Goal: Check status: Check status

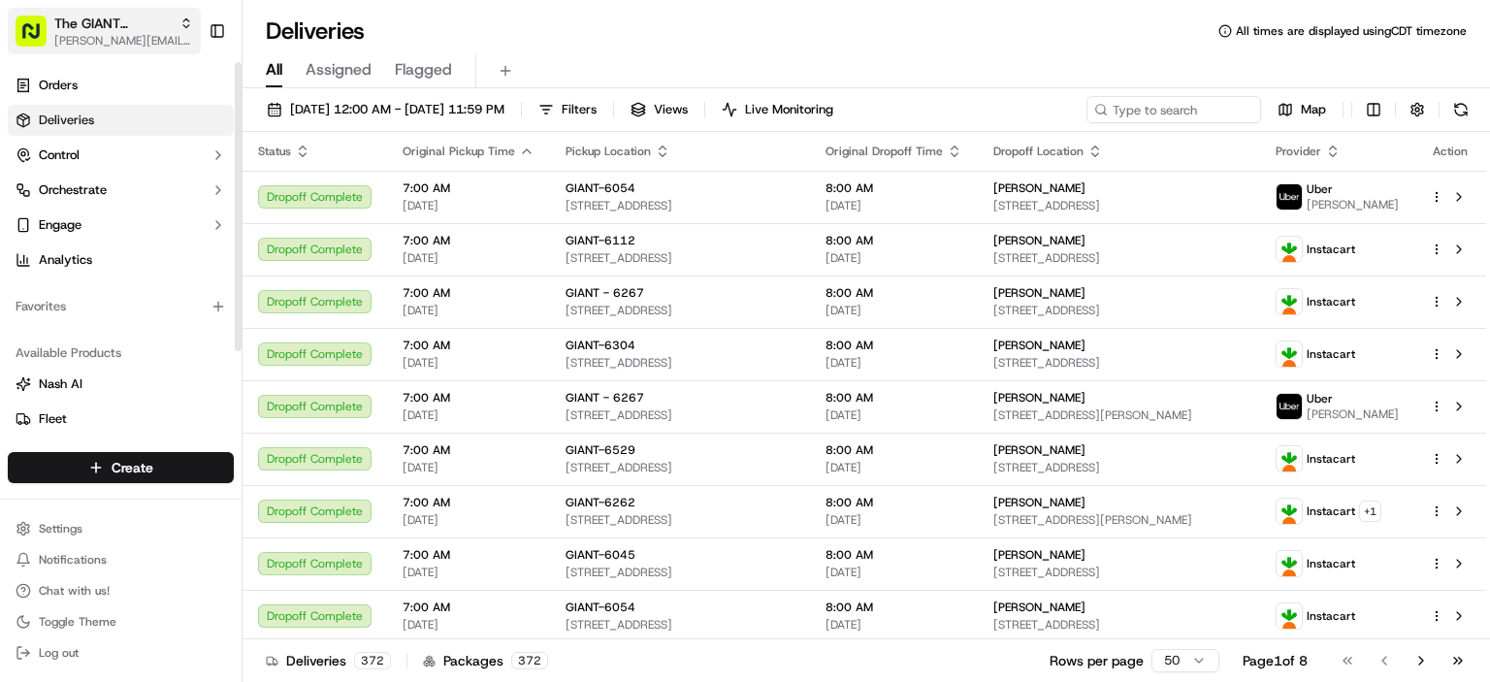
click at [128, 35] on span "[PERSON_NAME][EMAIL_ADDRESS][PERSON_NAME][DOMAIN_NAME]" at bounding box center [123, 41] width 139 height 16
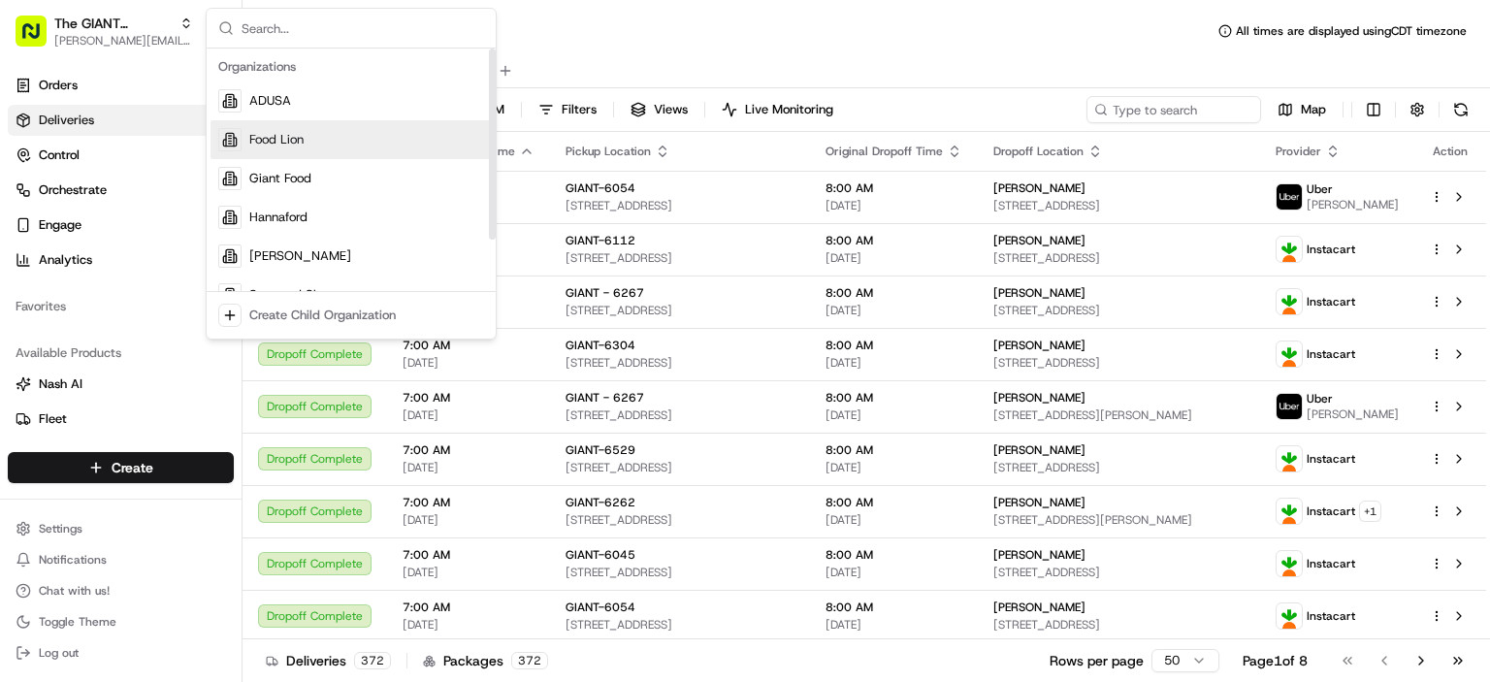
click at [300, 146] on span "Food Lion" at bounding box center [276, 139] width 54 height 17
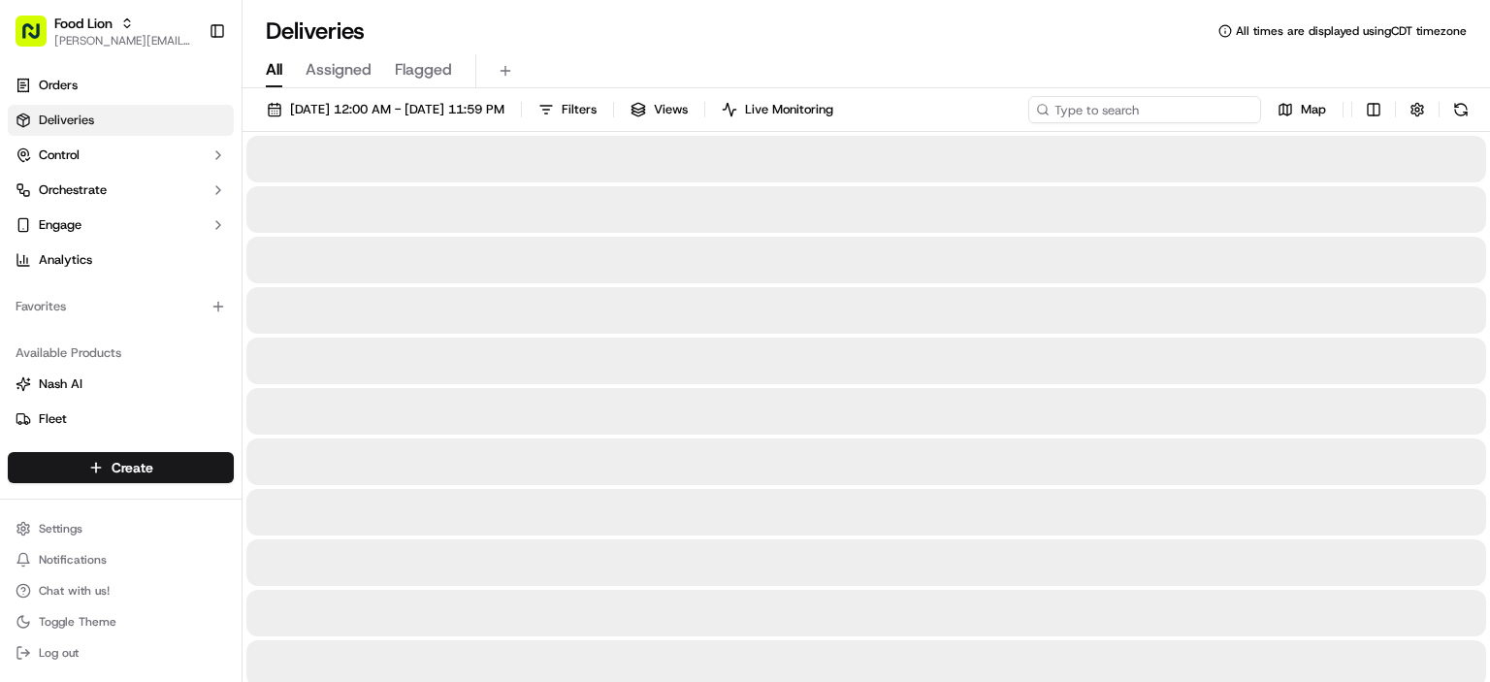
click at [1140, 114] on input at bounding box center [1145, 109] width 233 height 27
paste input "m715760801"
type input "m715760801"
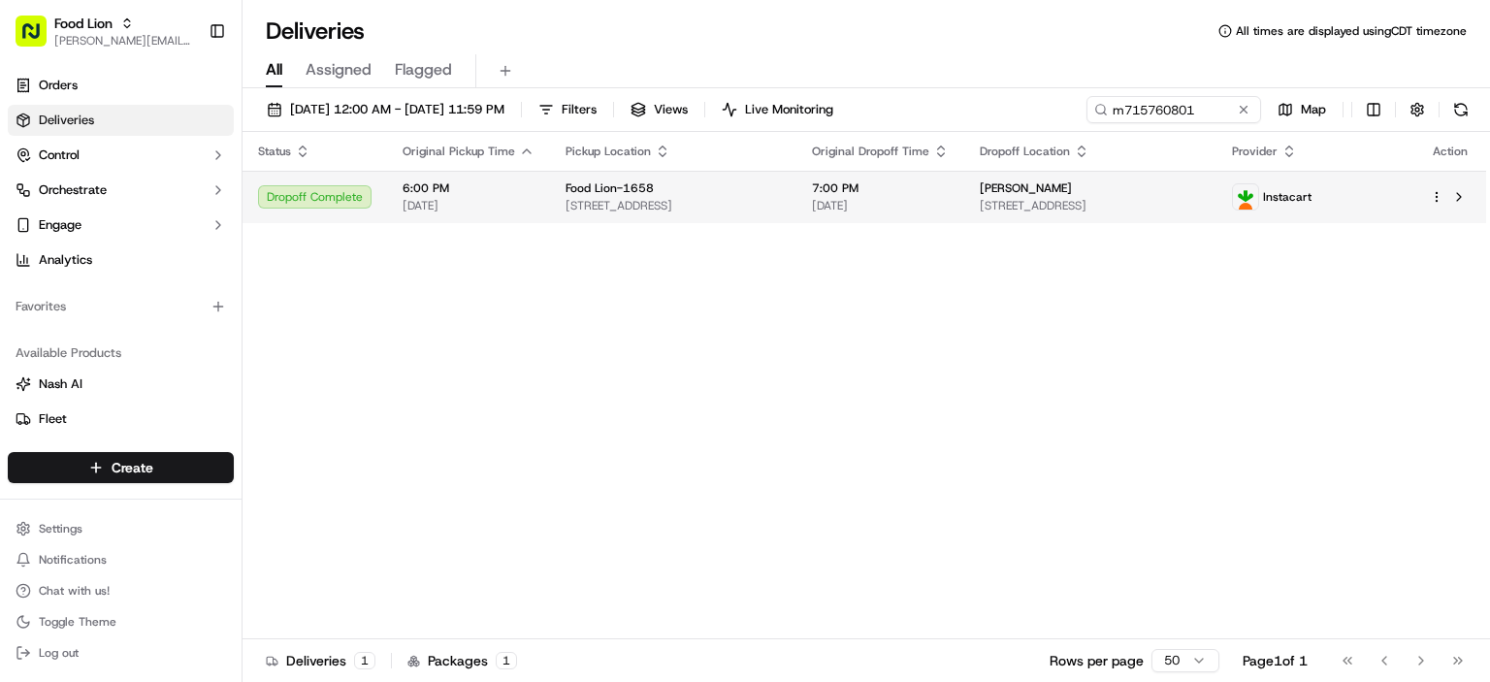
click at [457, 188] on span "6:00 PM" at bounding box center [469, 188] width 132 height 16
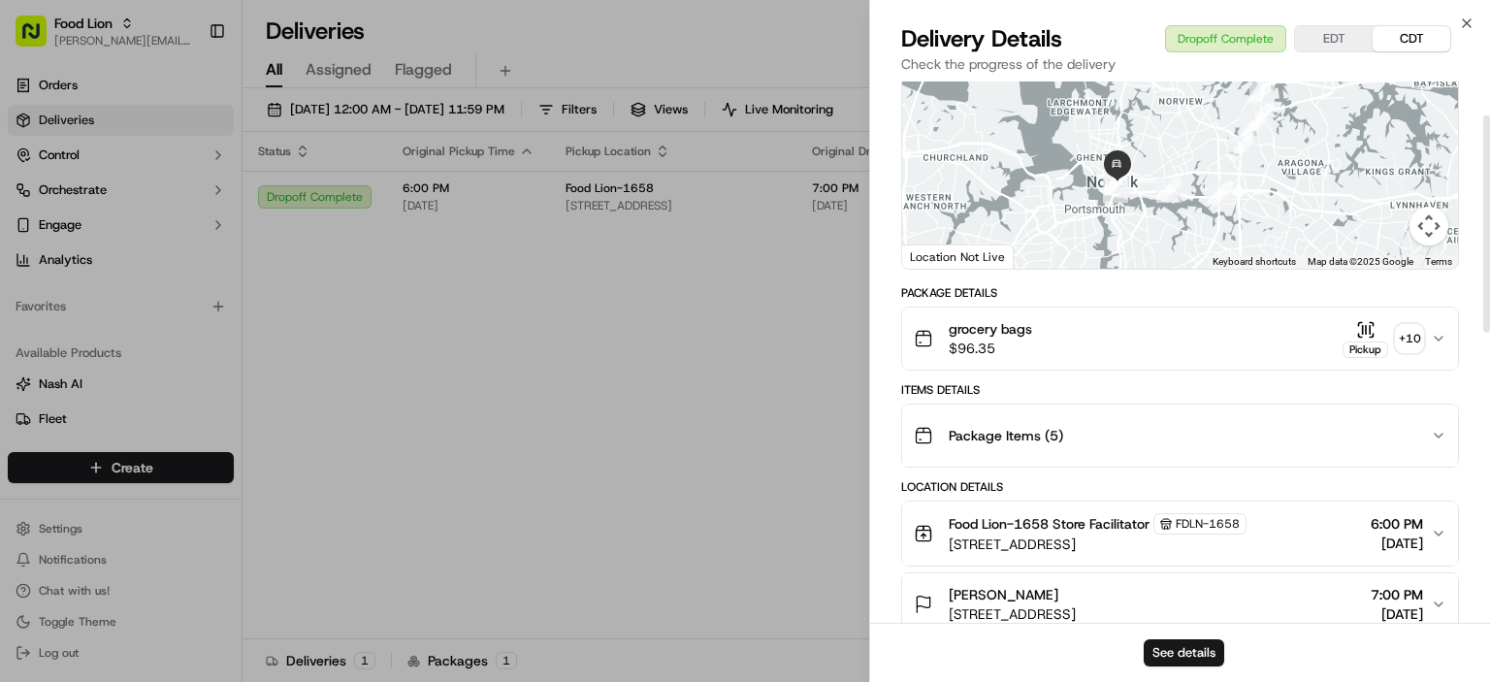
scroll to position [194, 0]
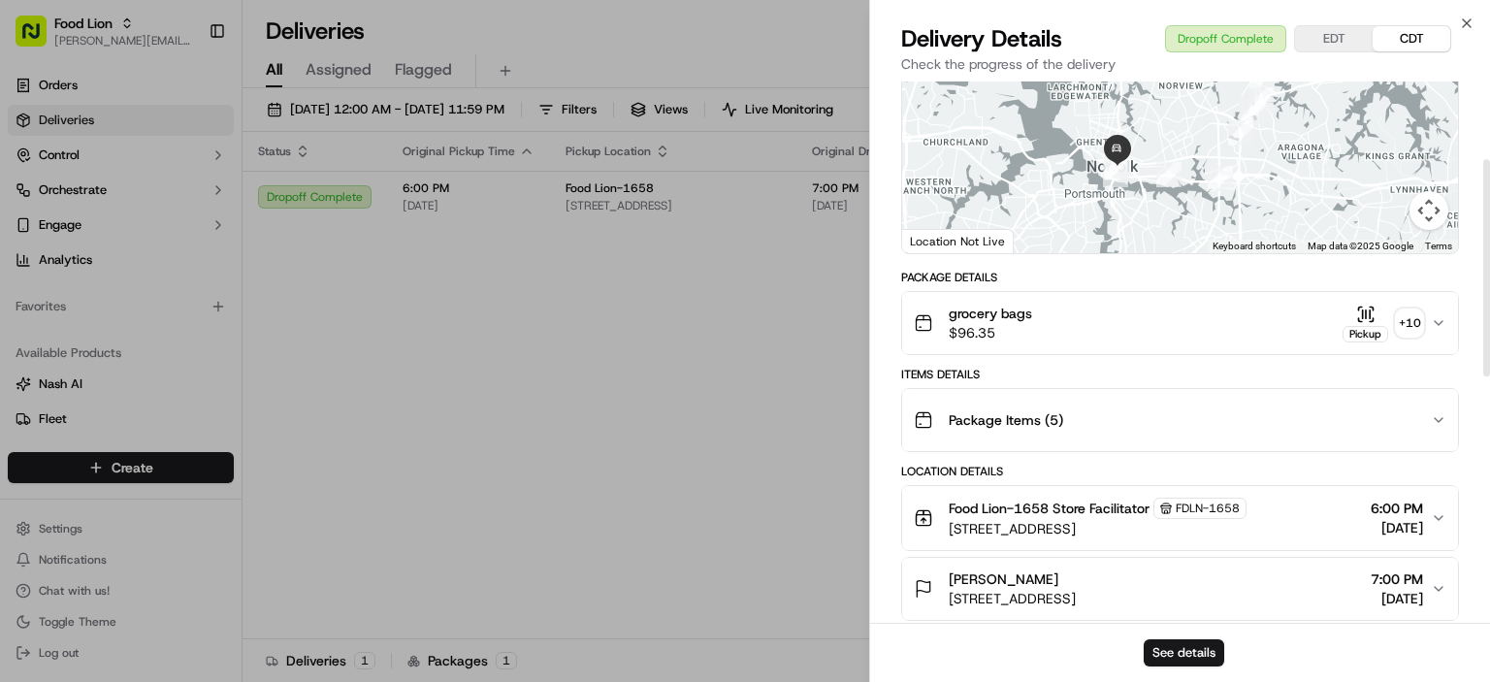
click at [1374, 316] on icon "button" at bounding box center [1365, 314] width 19 height 19
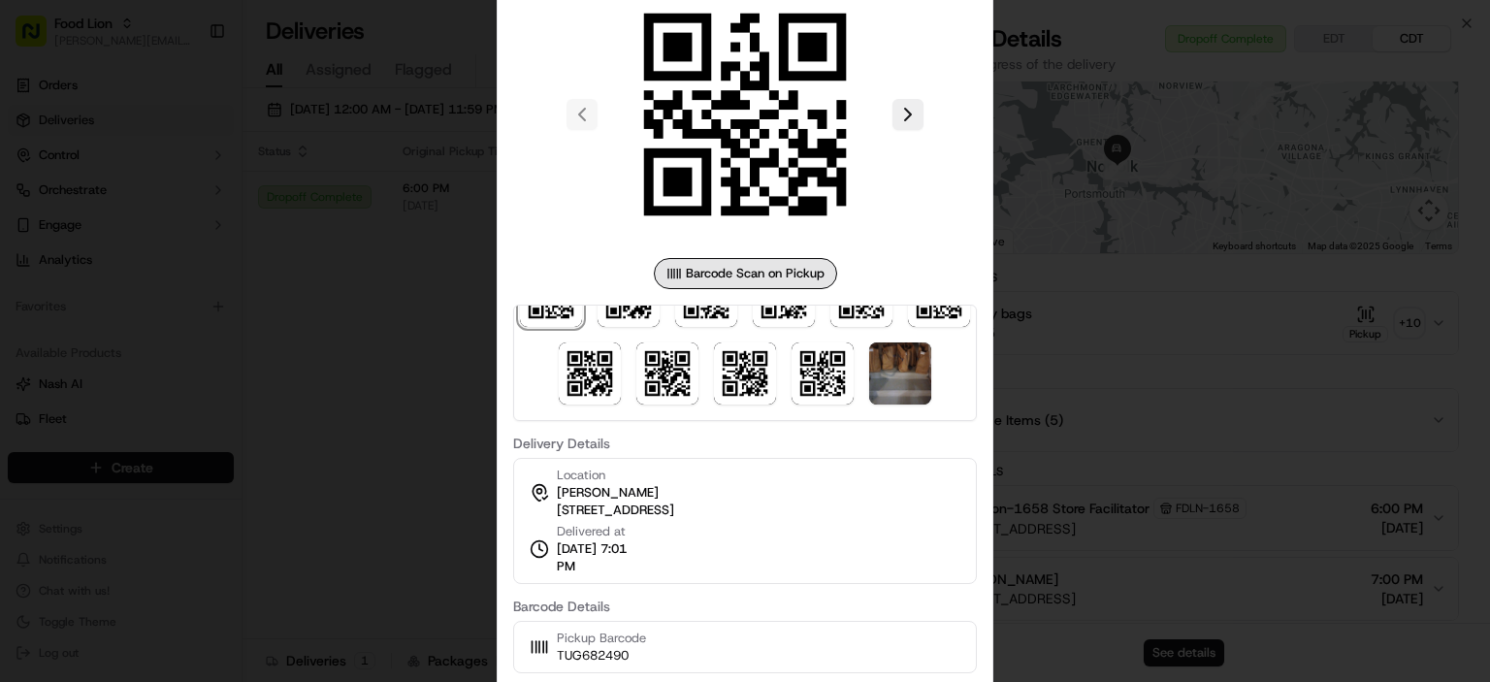
scroll to position [133, 0]
click at [705, 356] on div at bounding box center [745, 363] width 464 height 116
click at [869, 364] on img at bounding box center [900, 374] width 62 height 62
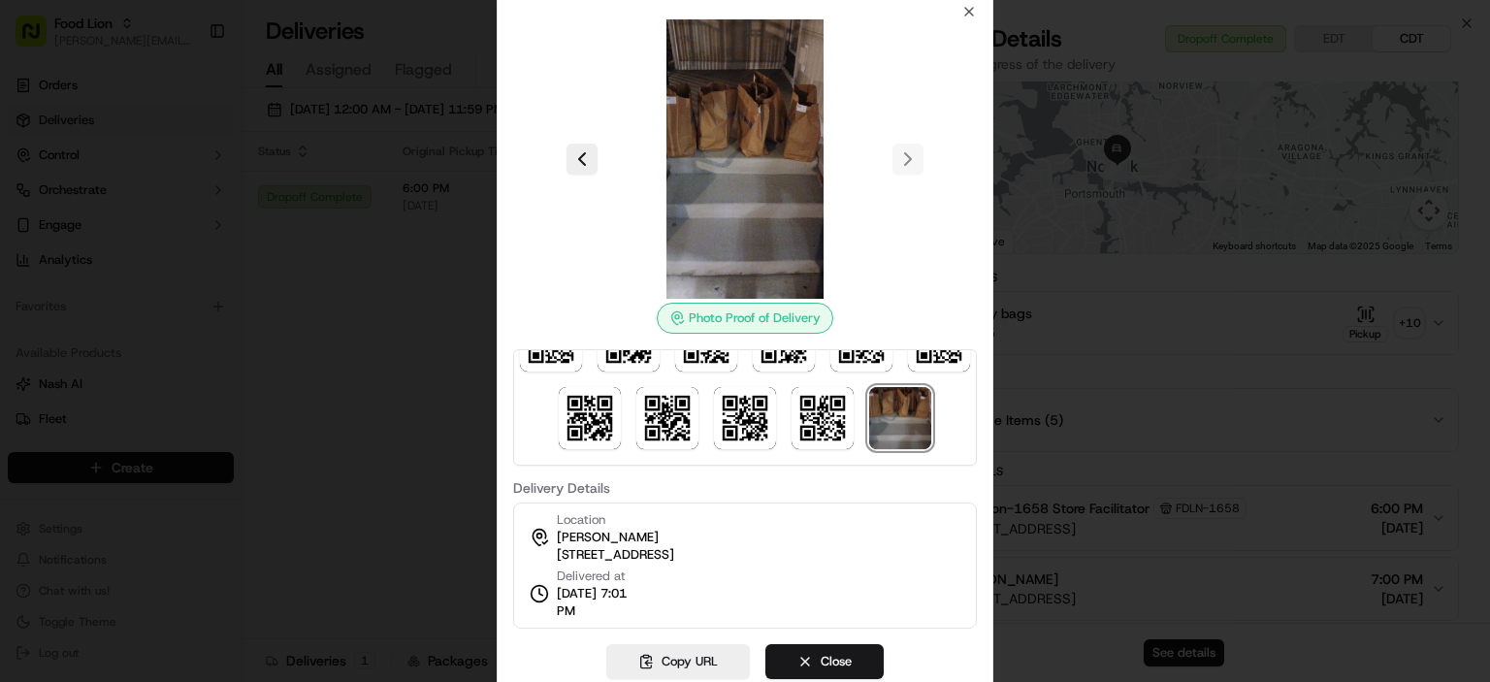
click at [745, 213] on img at bounding box center [744, 158] width 279 height 279
click at [810, 221] on img at bounding box center [744, 158] width 279 height 279
click at [764, 175] on img at bounding box center [744, 158] width 279 height 279
click at [754, 320] on div "Photo Proof of Delivery" at bounding box center [745, 318] width 177 height 31
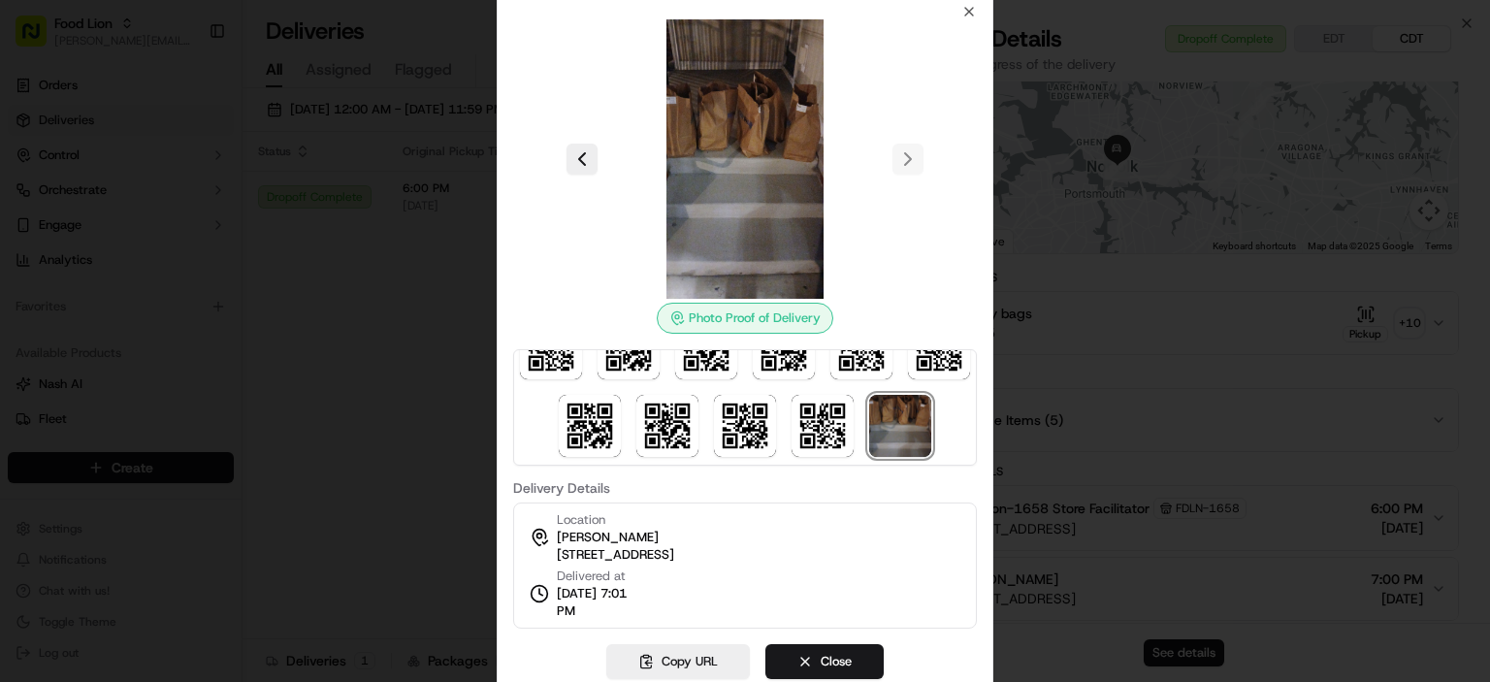
scroll to position [0, 0]
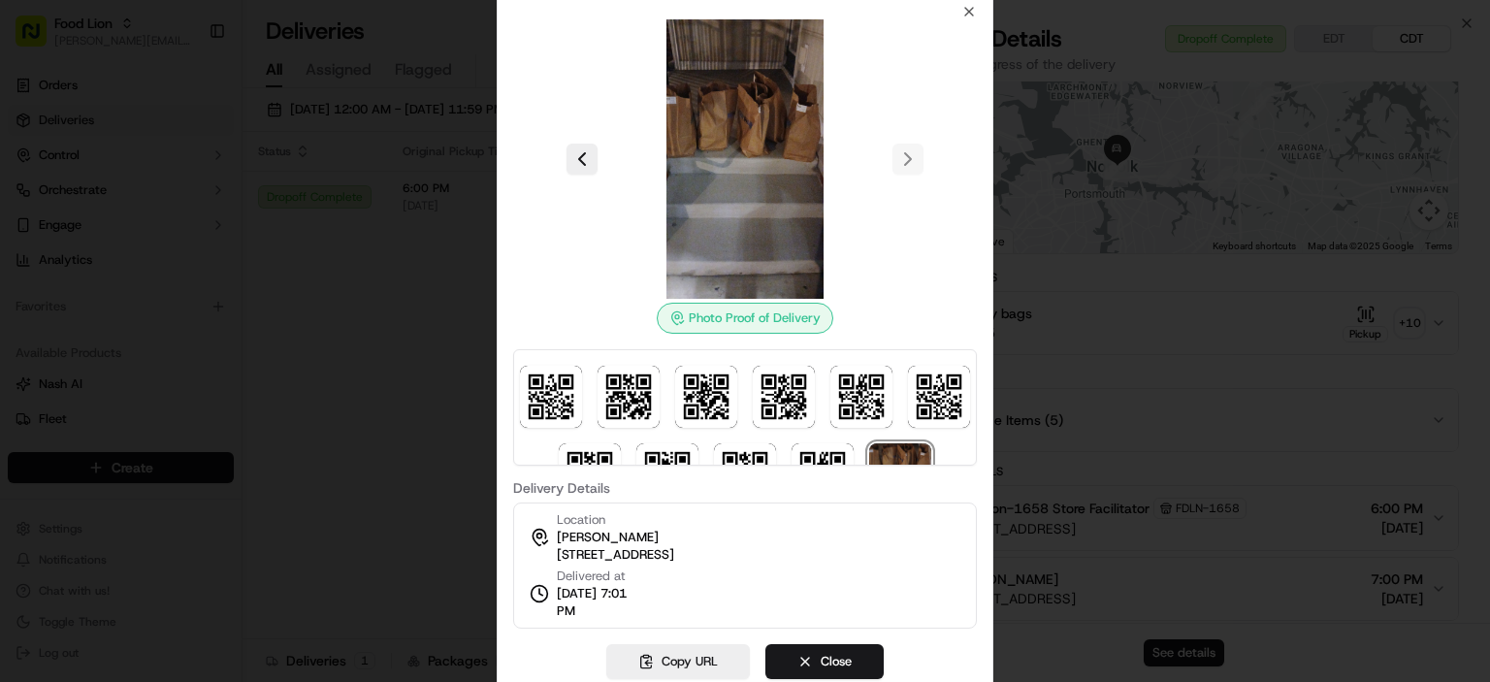
click at [767, 135] on img at bounding box center [744, 158] width 279 height 279
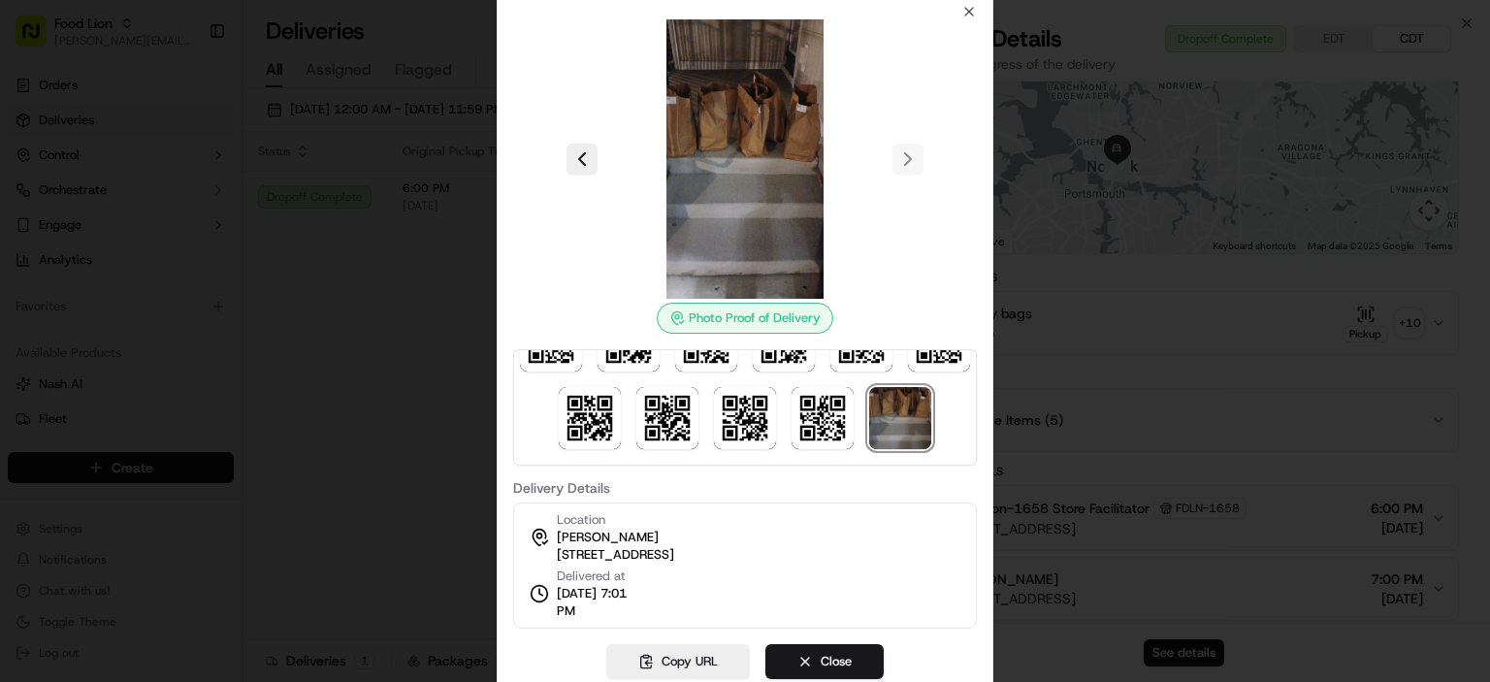
scroll to position [133, 0]
click at [869, 416] on img at bounding box center [900, 418] width 62 height 62
click at [869, 430] on img at bounding box center [900, 418] width 62 height 62
click at [723, 209] on img at bounding box center [744, 158] width 279 height 279
click at [765, 315] on div "Photo Proof of Delivery" at bounding box center [745, 318] width 177 height 31
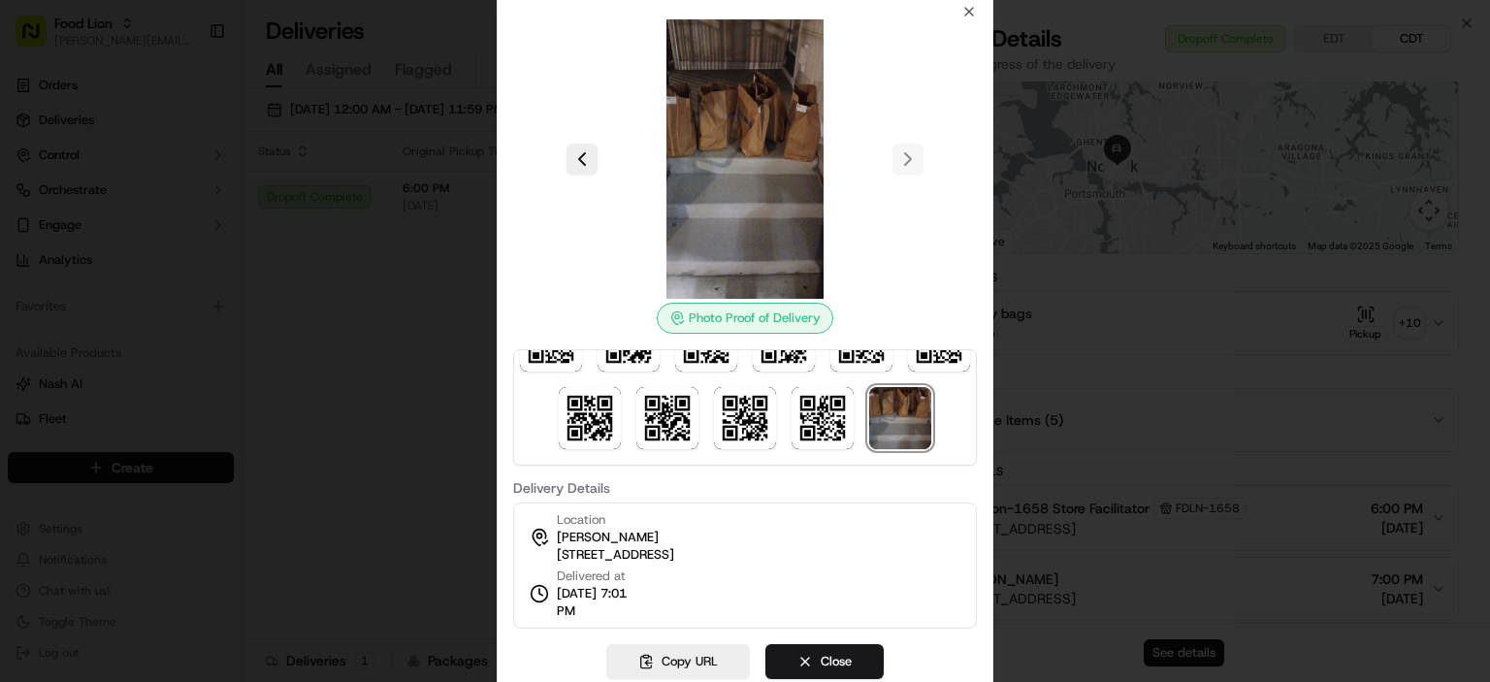
click at [960, 15] on div "Photo Proof of Delivery Delivery Details Location [PERSON_NAME][GEOGRAPHIC_DATA…" at bounding box center [745, 316] width 464 height 625
click at [969, 9] on icon "button" at bounding box center [970, 12] width 16 height 16
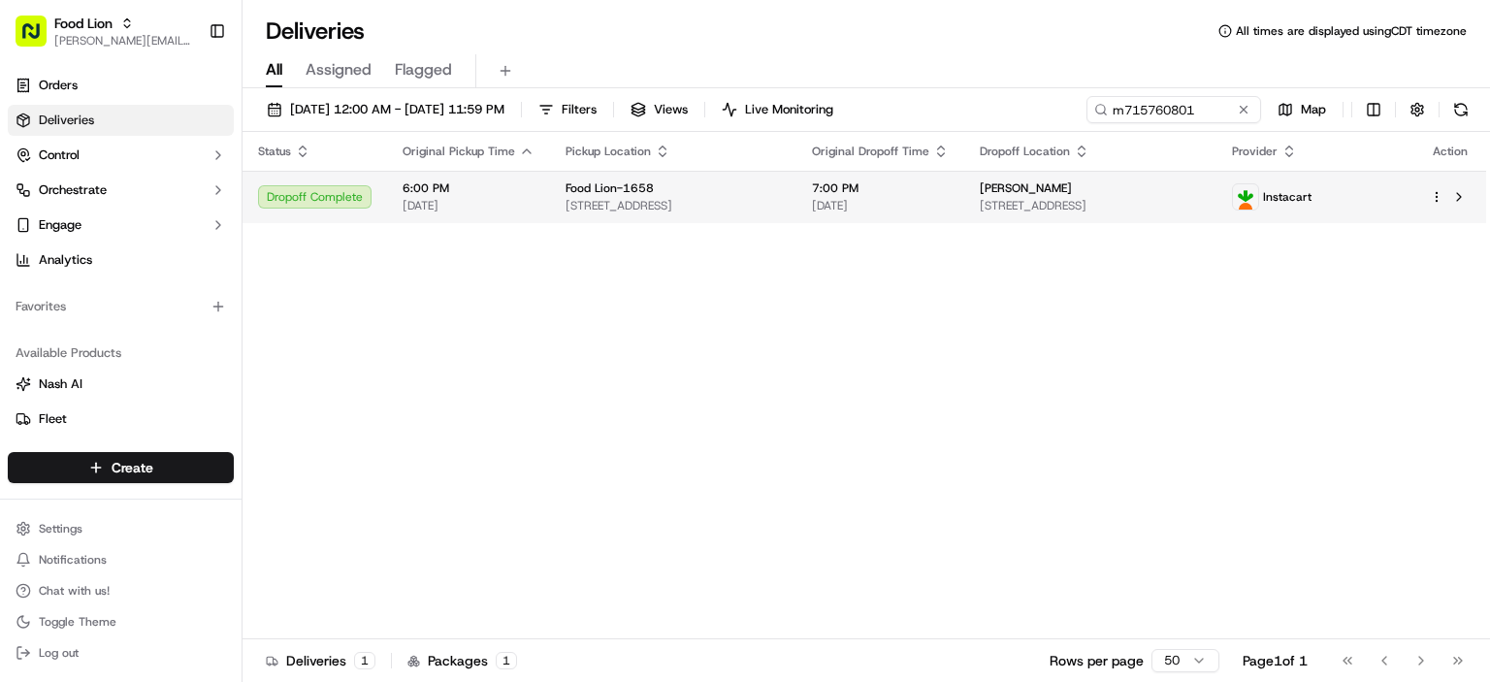
click at [341, 200] on div "Dropoff Complete" at bounding box center [315, 196] width 114 height 23
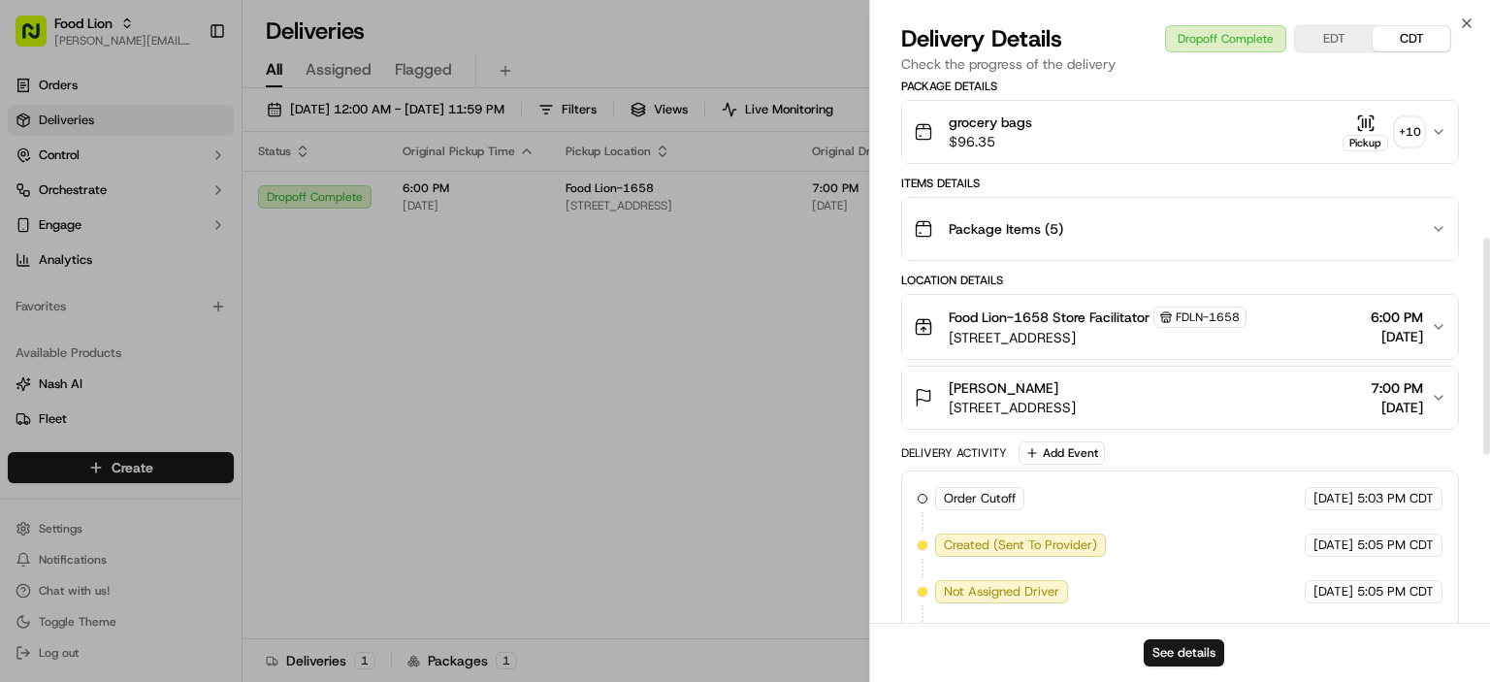
scroll to position [388, 0]
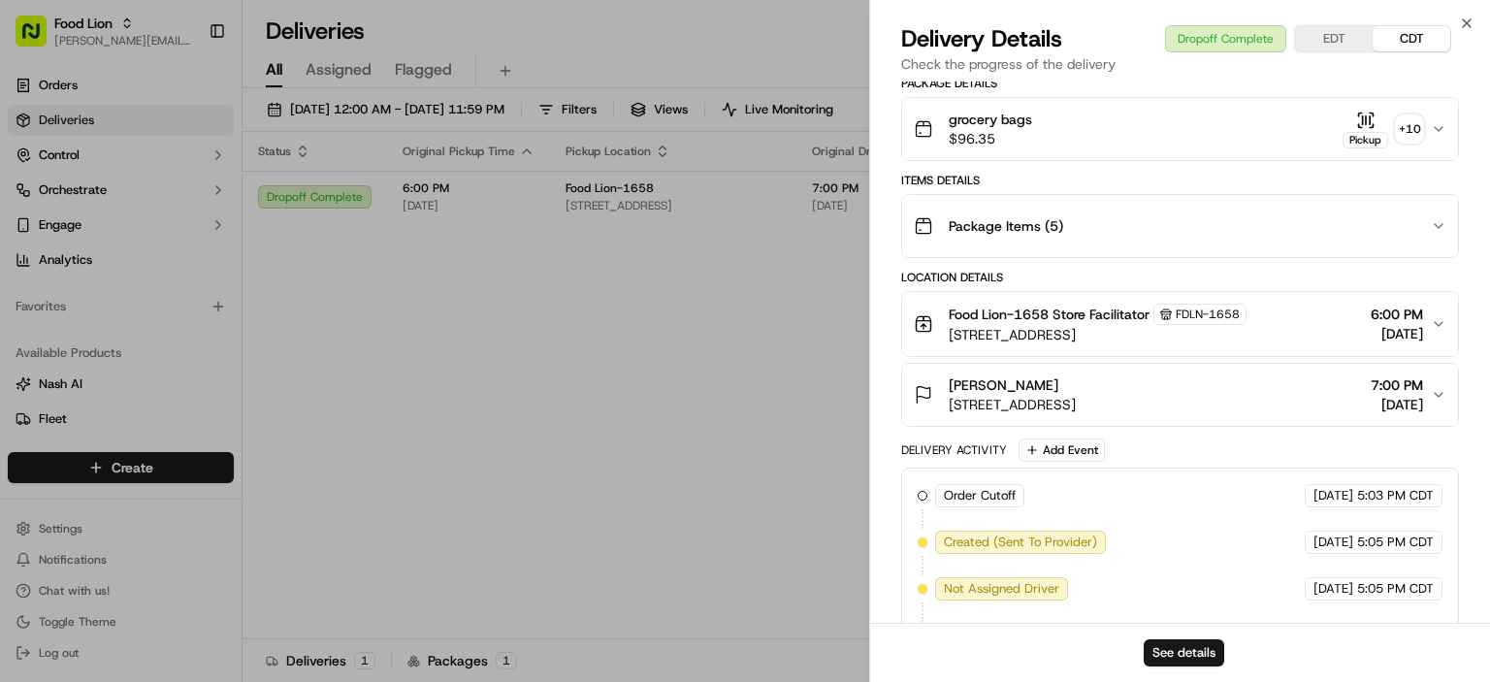
click at [1313, 197] on button "Package Items ( 5 )" at bounding box center [1180, 226] width 556 height 62
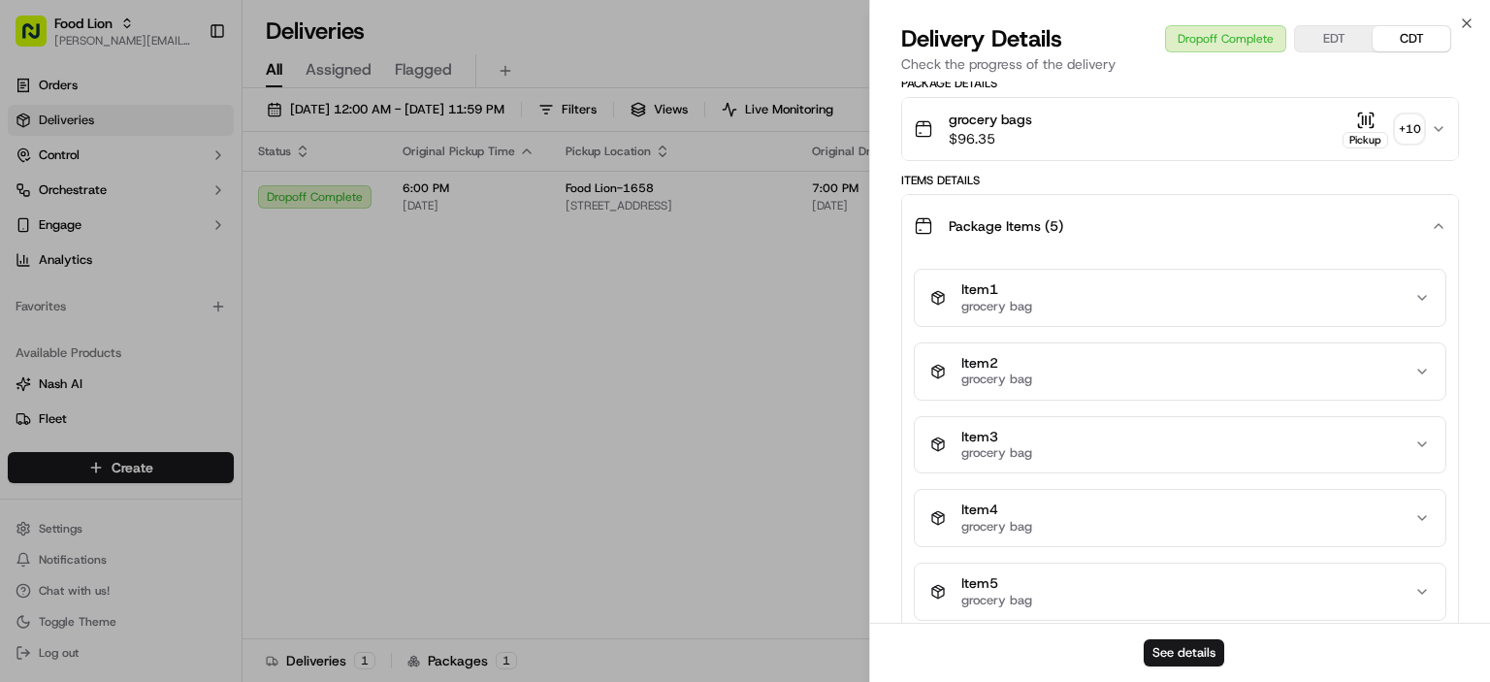
click at [1281, 216] on div "Package Items ( 5 )" at bounding box center [1172, 226] width 517 height 39
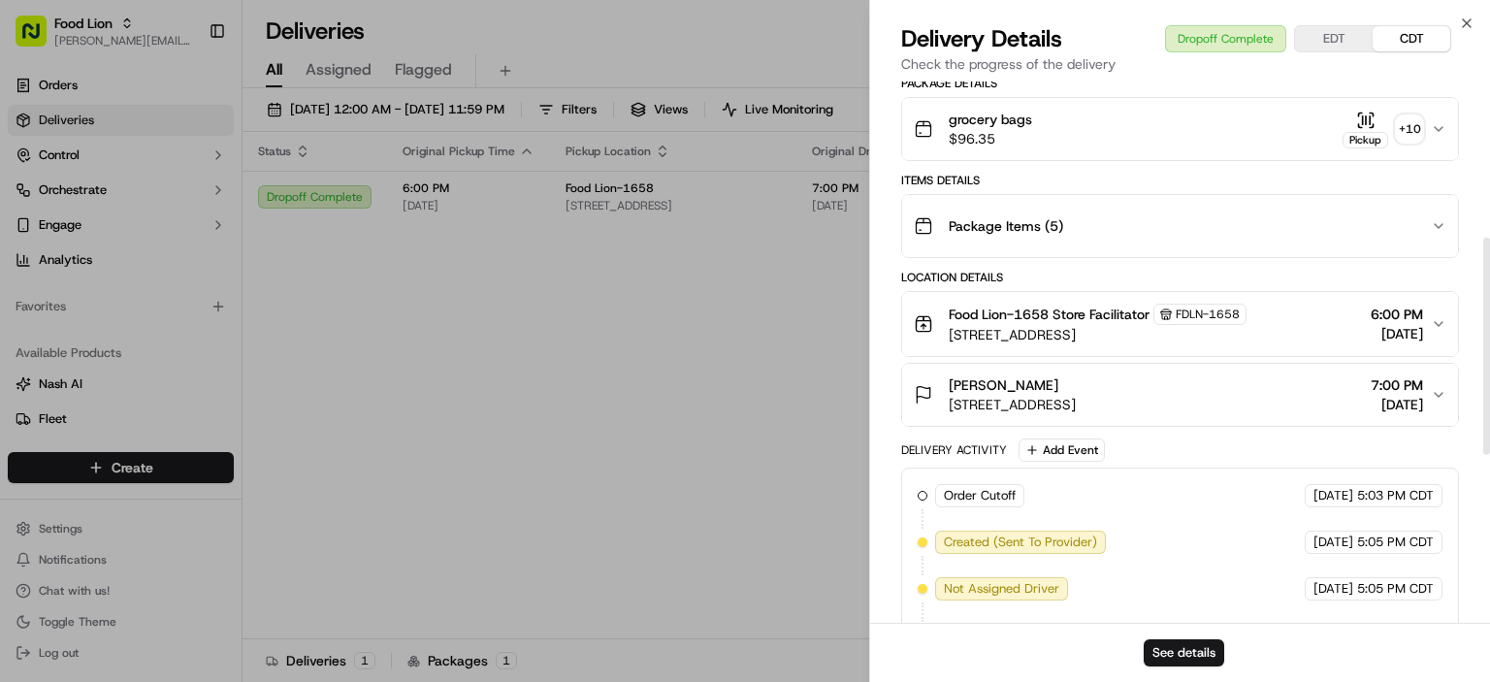
scroll to position [805, 0]
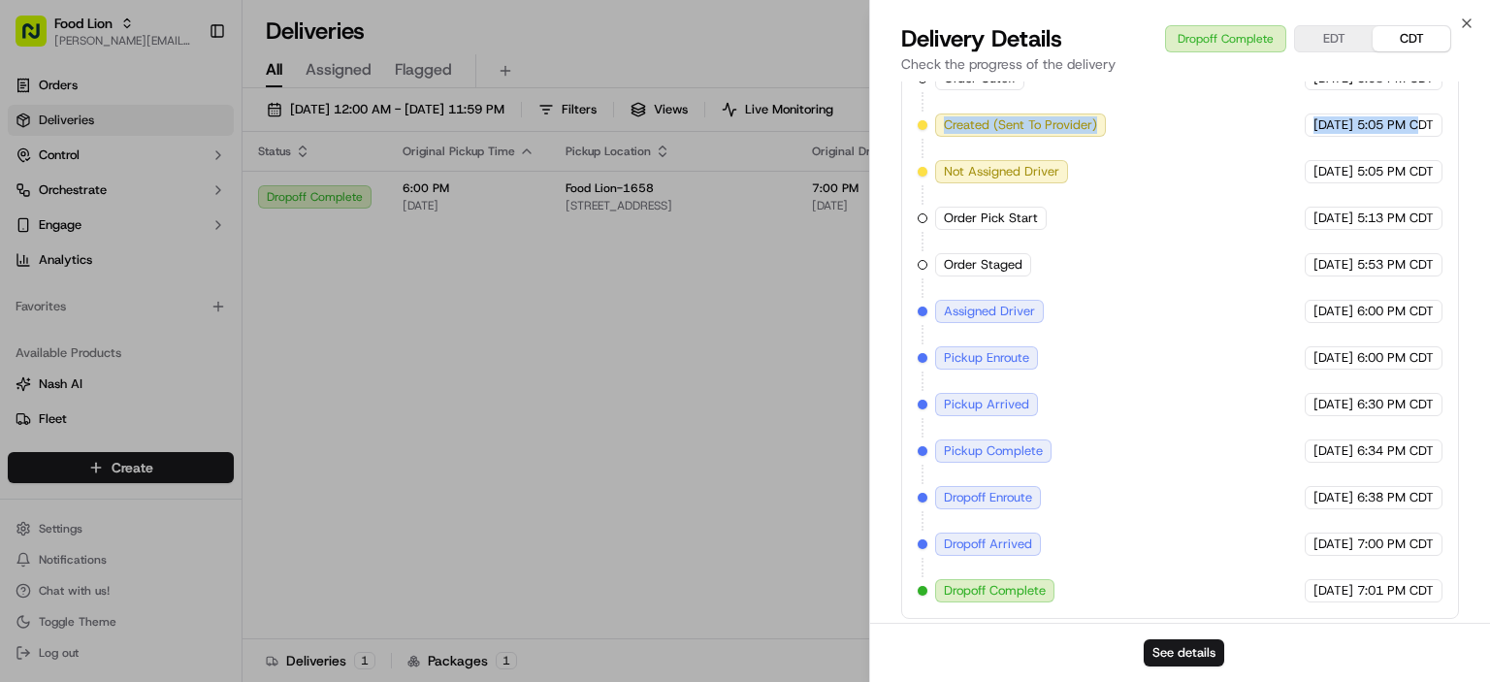
drag, startPoint x: 942, startPoint y: 127, endPoint x: 1418, endPoint y: 121, distance: 475.5
click at [1418, 121] on div "Order Cutoff Food Lion [DATE] 5:03 PM CDT Created (Sent To Provider) Instacart …" at bounding box center [1180, 335] width 525 height 536
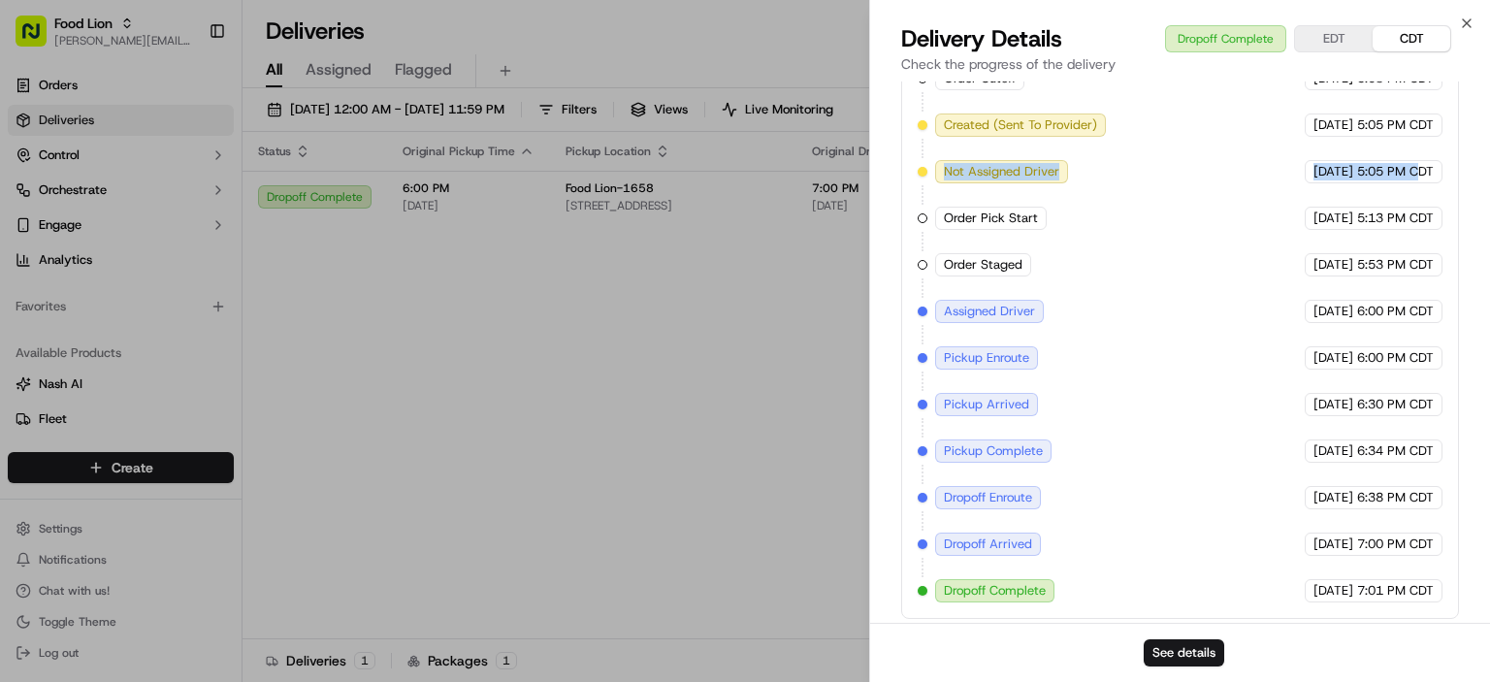
drag, startPoint x: 939, startPoint y: 174, endPoint x: 1421, endPoint y: 158, distance: 481.5
click at [1421, 158] on div "Order Cutoff Food Lion [DATE] 5:03 PM CDT Created (Sent To Provider) Instacart …" at bounding box center [1180, 335] width 525 height 536
drag, startPoint x: 943, startPoint y: 217, endPoint x: 1280, endPoint y: 228, distance: 336.9
click at [1280, 228] on div "Order Cutoff Food Lion [DATE] 5:03 PM CDT Created (Sent To Provider) Instacart …" at bounding box center [1180, 335] width 525 height 536
drag, startPoint x: 947, startPoint y: 268, endPoint x: 1356, endPoint y: 274, distance: 408.5
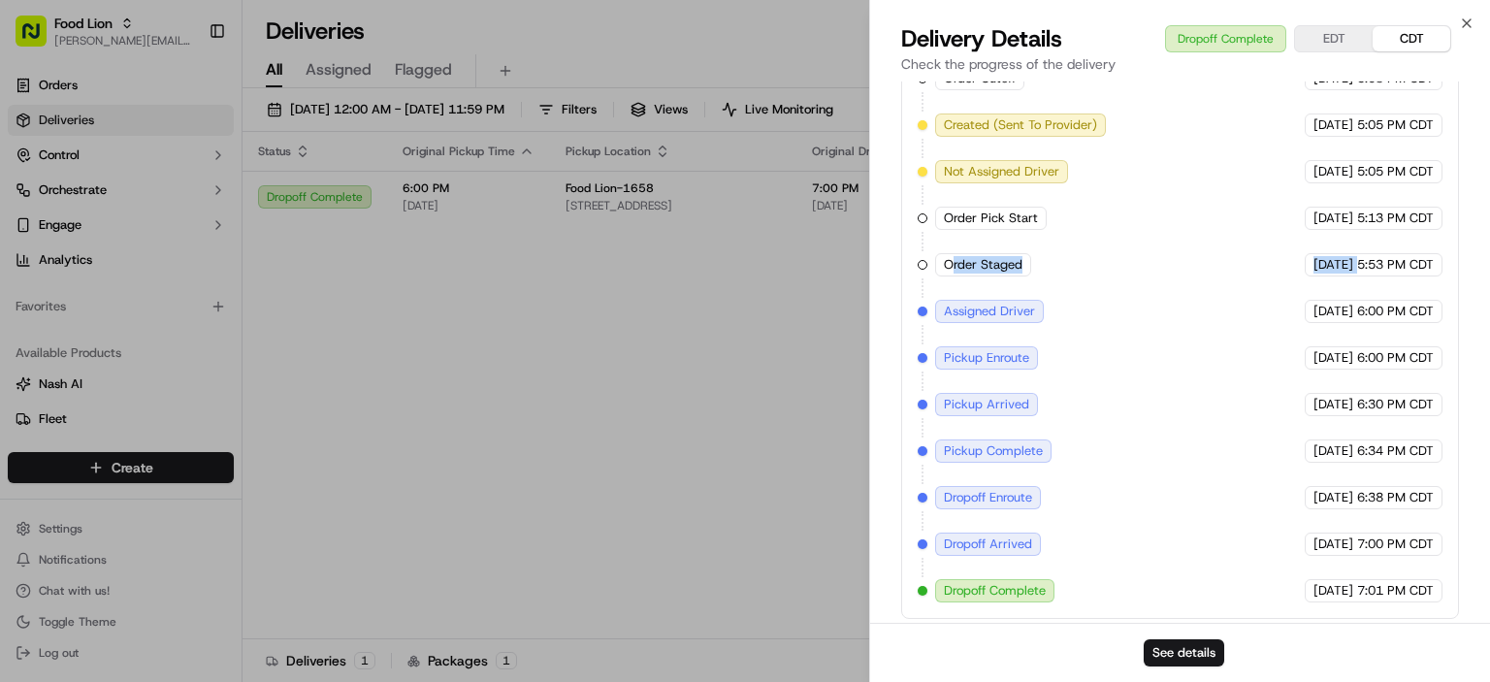
click at [1356, 274] on div "Order Cutoff Food Lion [DATE] 5:03 PM CDT Created (Sent To Provider) Instacart …" at bounding box center [1180, 335] width 525 height 536
drag, startPoint x: 949, startPoint y: 307, endPoint x: 1280, endPoint y: 310, distance: 330.9
click at [1280, 310] on div "Order Cutoff Food Lion [DATE] 5:03 PM CDT Created (Sent To Provider) Instacart …" at bounding box center [1180, 335] width 525 height 536
click at [1382, 292] on div "Order Cutoff Food Lion [DATE] 5:03 PM CDT Created (Sent To Provider) Instacart …" at bounding box center [1180, 335] width 525 height 536
drag, startPoint x: 947, startPoint y: 308, endPoint x: 1447, endPoint y: 309, distance: 499.7
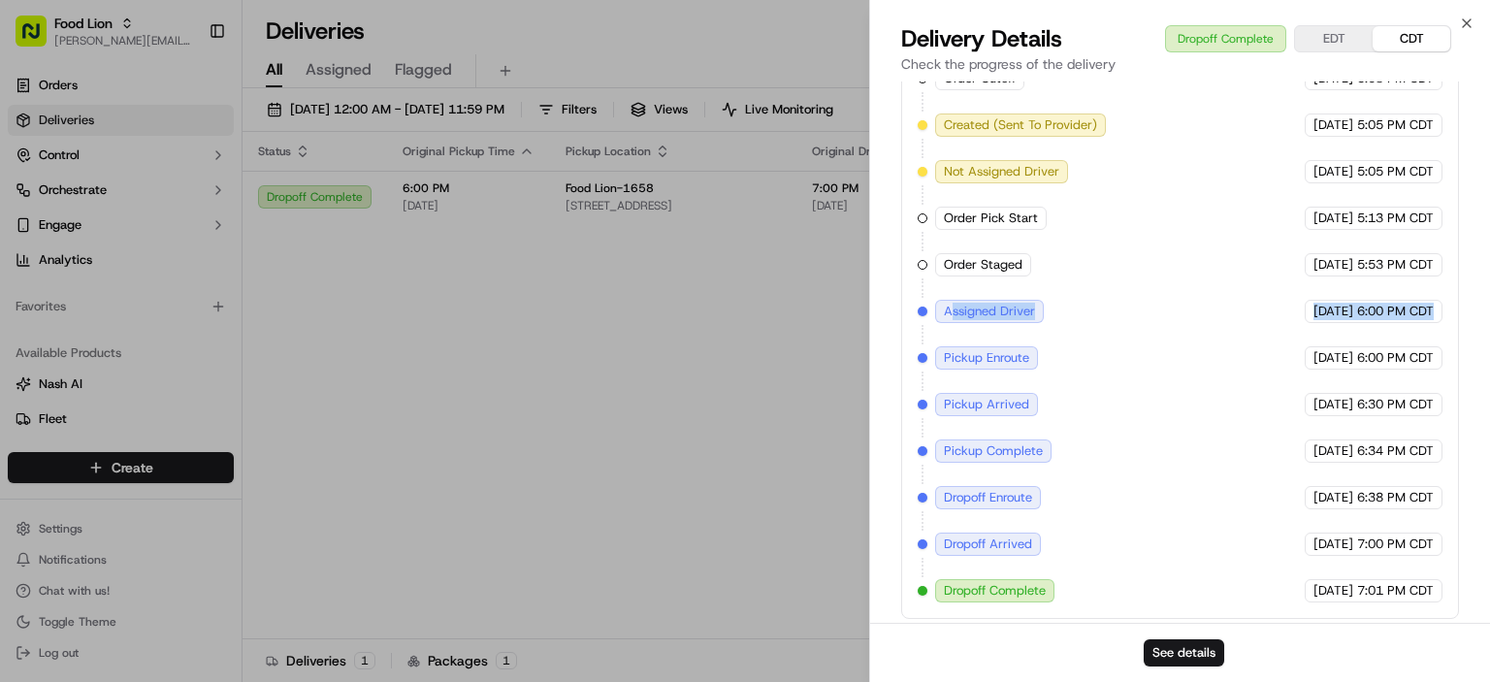
click at [1447, 309] on div "Order Cutoff Food Lion [DATE] 5:03 PM CDT Created (Sent To Provider) Instacart …" at bounding box center [1180, 334] width 558 height 569
drag, startPoint x: 947, startPoint y: 348, endPoint x: 1060, endPoint y: 359, distance: 113.1
click at [1060, 359] on div "Order Cutoff Food Lion [DATE] 5:03 PM CDT Created (Sent To Provider) Instacart …" at bounding box center [1180, 335] width 525 height 536
click at [1370, 354] on span "6:00 PM CDT" at bounding box center [1395, 357] width 77 height 17
drag, startPoint x: 1362, startPoint y: 346, endPoint x: 1417, endPoint y: 348, distance: 54.4
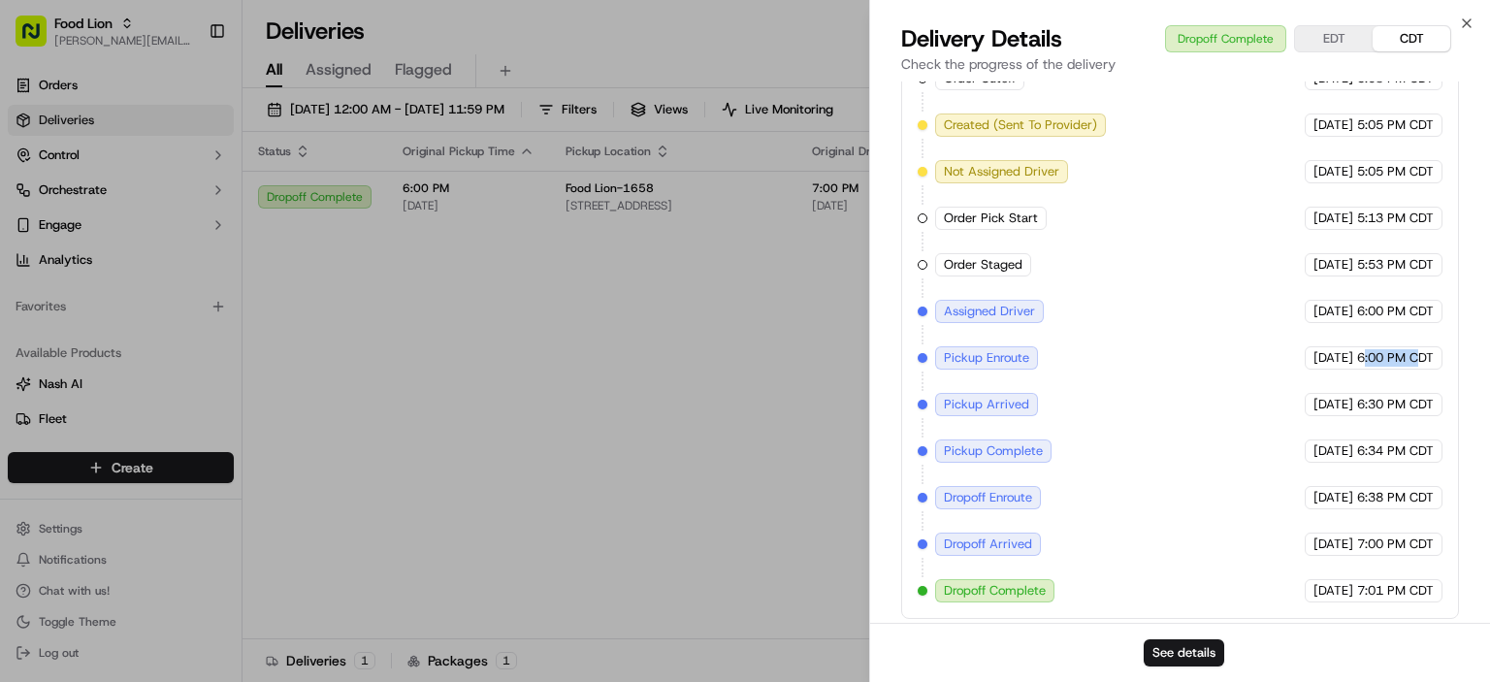
click at [1417, 349] on span "6:00 PM CDT" at bounding box center [1395, 357] width 77 height 17
drag, startPoint x: 935, startPoint y: 401, endPoint x: 1434, endPoint y: 398, distance: 498.7
click at [1434, 398] on div "Order Cutoff Food Lion [DATE] 5:03 PM CDT Created (Sent To Provider) Instacart …" at bounding box center [1180, 335] width 525 height 536
drag, startPoint x: 945, startPoint y: 444, endPoint x: 1433, endPoint y: 450, distance: 488.1
click at [1433, 450] on div "Order Cutoff Food Lion [DATE] 5:03 PM CDT Created (Sent To Provider) Instacart …" at bounding box center [1180, 335] width 525 height 536
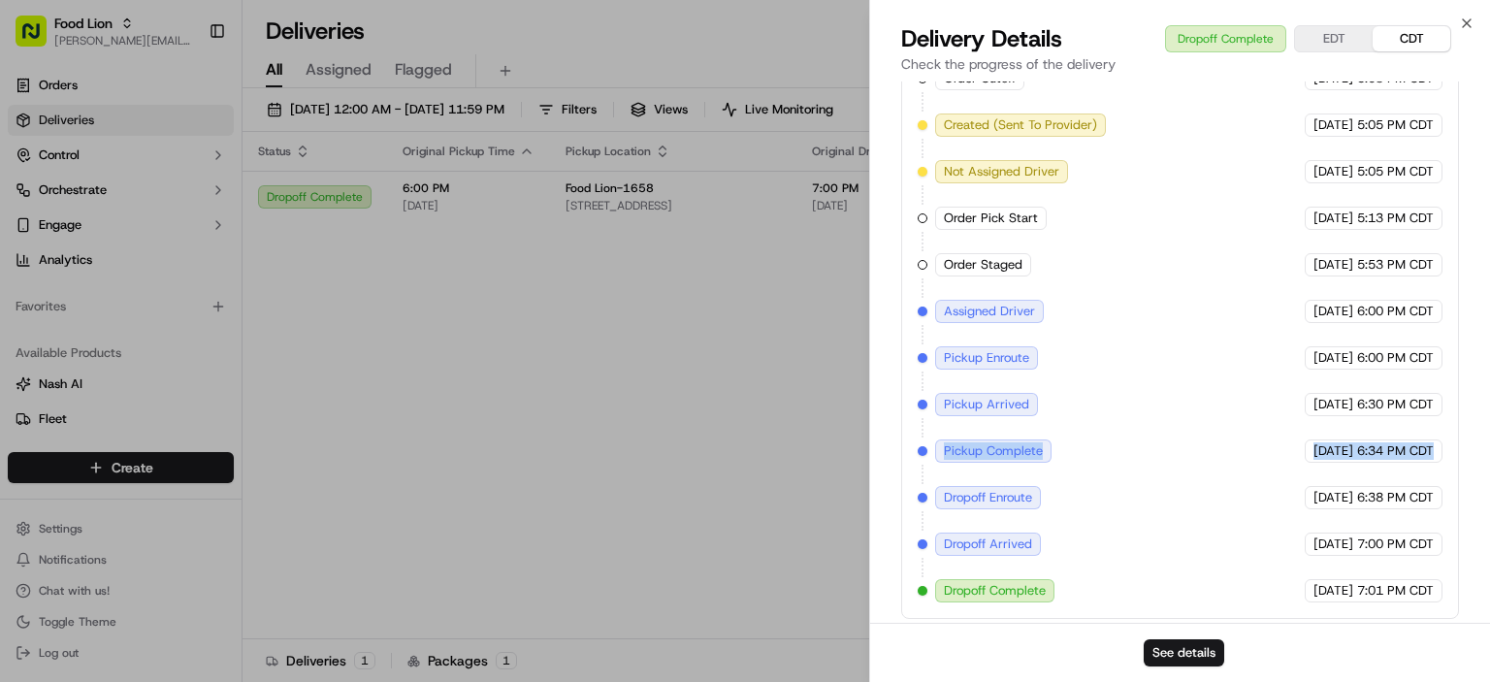
drag, startPoint x: 939, startPoint y: 493, endPoint x: 1339, endPoint y: 487, distance: 399.8
click at [1339, 487] on div "Order Cutoff Food Lion [DATE] 5:03 PM CDT Created (Sent To Provider) Instacart …" at bounding box center [1180, 335] width 525 height 536
drag, startPoint x: 949, startPoint y: 540, endPoint x: 1435, endPoint y: 542, distance: 486.1
click at [1423, 539] on div "Order Cutoff Food Lion [DATE] 5:03 PM CDT Created (Sent To Provider) Instacart …" at bounding box center [1180, 335] width 525 height 536
click at [1442, 542] on div "[DATE] 7:00 PM CDT" at bounding box center [1374, 544] width 138 height 23
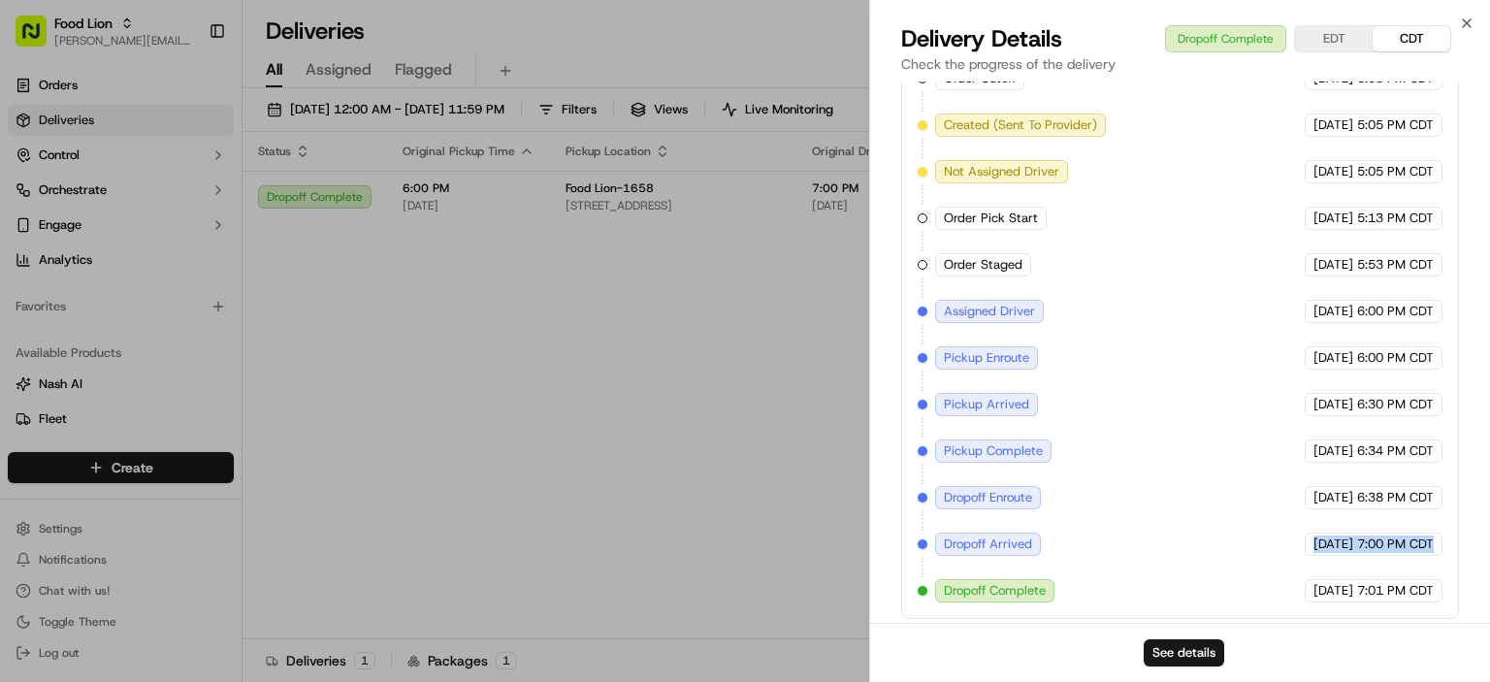
drag, startPoint x: 1441, startPoint y: 533, endPoint x: 1169, endPoint y: 539, distance: 271.7
click at [1169, 539] on div "Order Cutoff Food Lion [DATE] 5:03 PM CDT Created (Sent To Provider) Instacart …" at bounding box center [1180, 335] width 525 height 536
drag, startPoint x: 944, startPoint y: 585, endPoint x: 1436, endPoint y: 577, distance: 492.0
click at [1436, 577] on div "Order Cutoff Food Lion [DATE] 5:03 PM CDT Created (Sent To Provider) Instacart …" at bounding box center [1180, 335] width 525 height 536
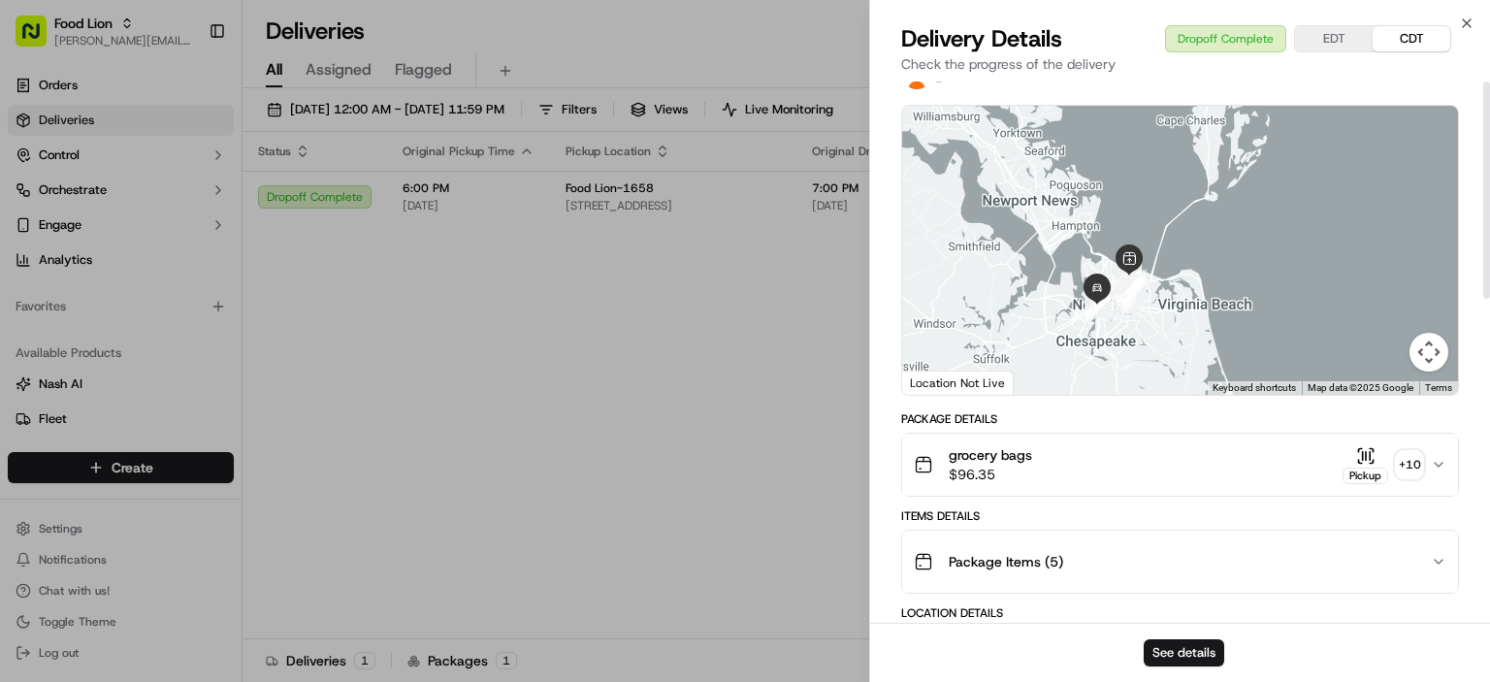
scroll to position [0, 0]
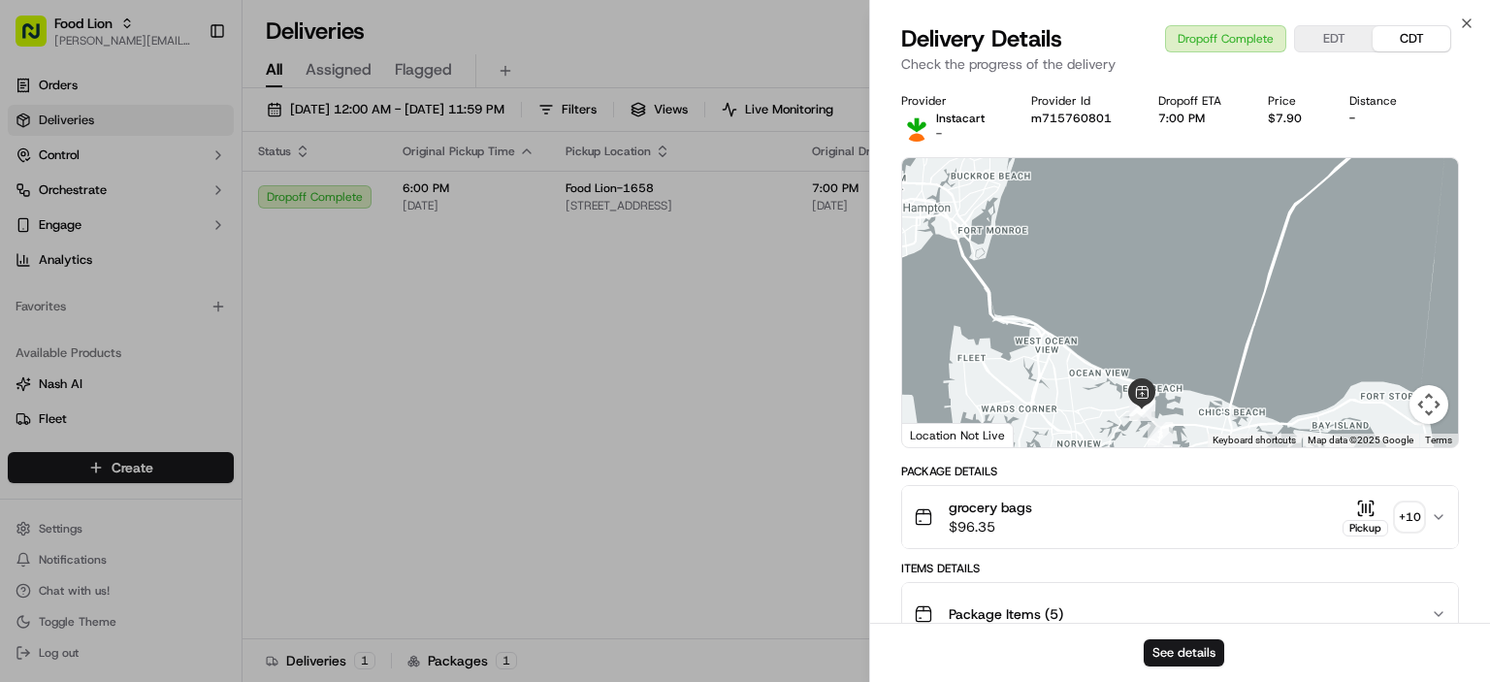
drag, startPoint x: 1125, startPoint y: 360, endPoint x: 1181, endPoint y: 267, distance: 108.8
click at [1172, 235] on div at bounding box center [1180, 302] width 556 height 289
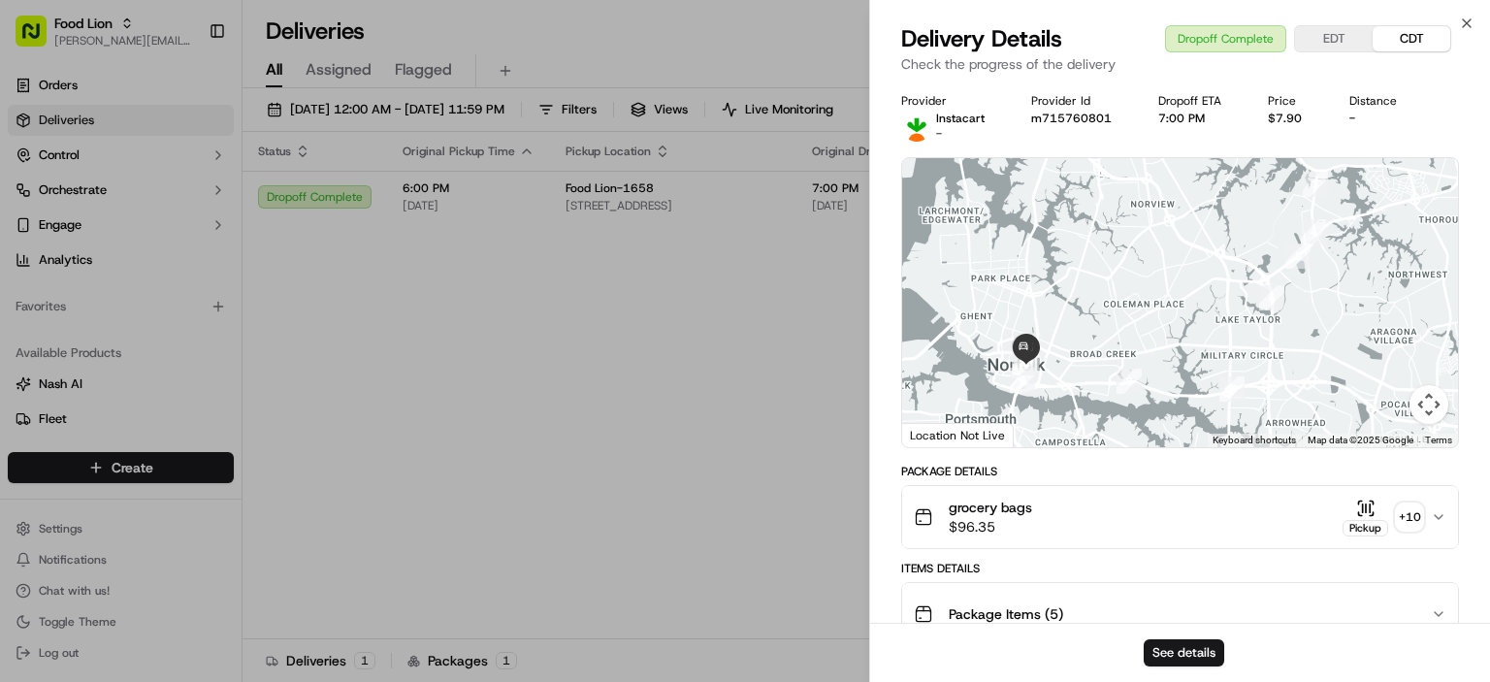
drag, startPoint x: 1126, startPoint y: 369, endPoint x: 1264, endPoint y: 211, distance: 210.4
click at [1264, 211] on div at bounding box center [1180, 302] width 556 height 289
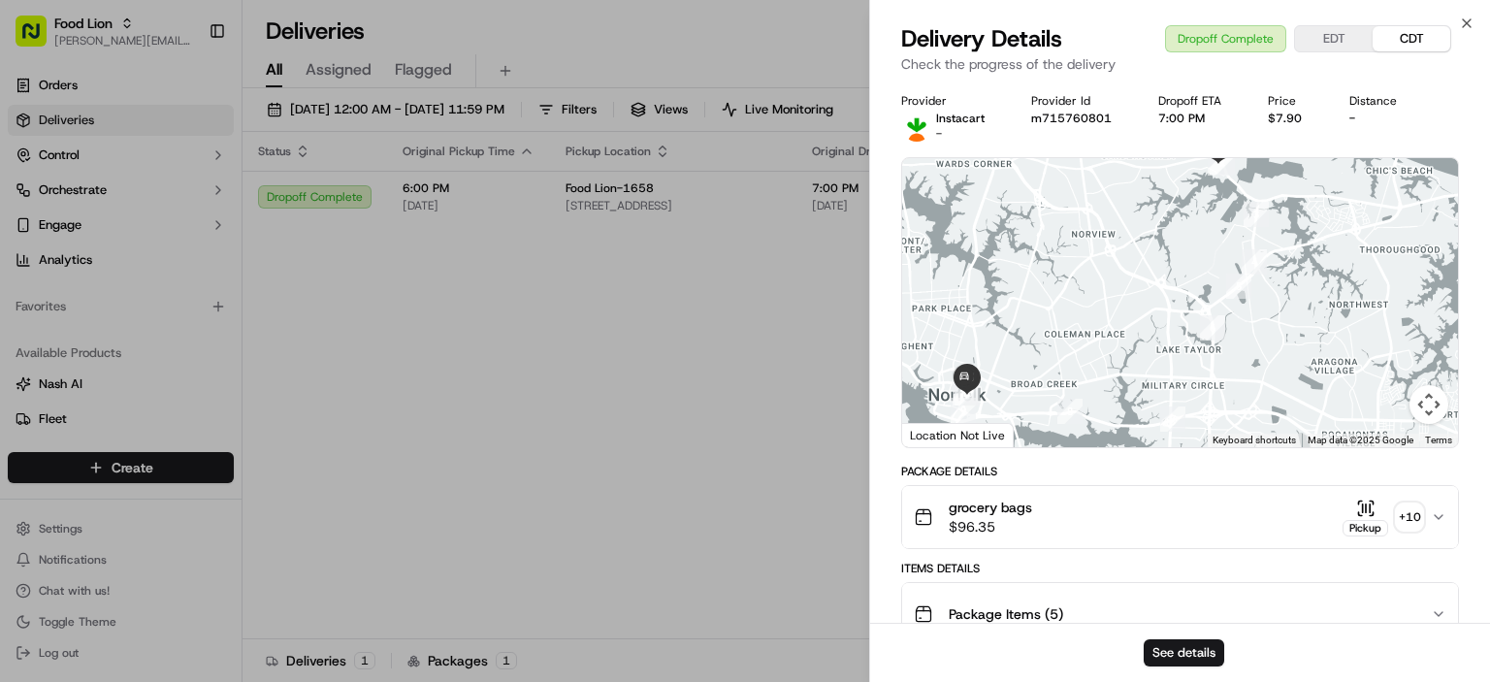
drag, startPoint x: 1061, startPoint y: 329, endPoint x: 1043, endPoint y: 336, distance: 18.7
click at [1044, 336] on div at bounding box center [1180, 302] width 556 height 289
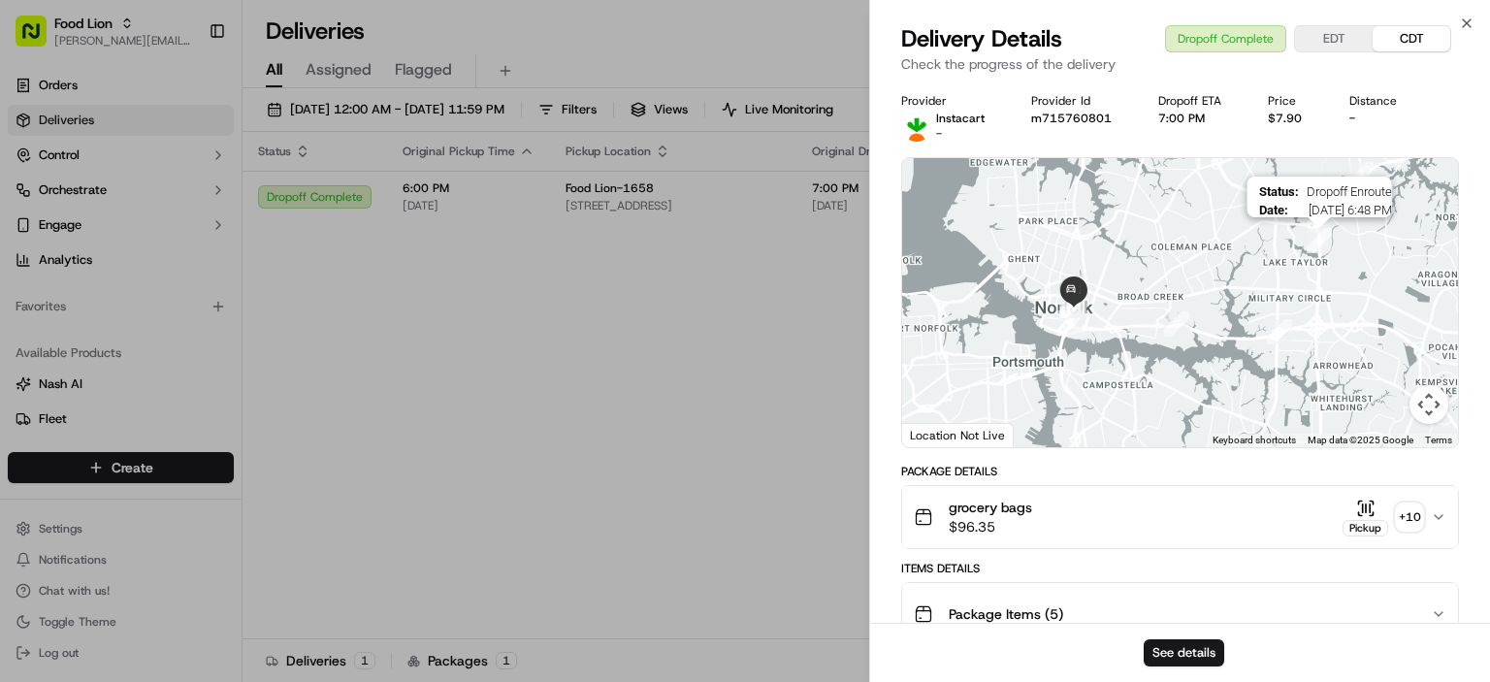
drag, startPoint x: 1188, startPoint y: 330, endPoint x: 1294, endPoint y: 250, distance: 133.1
click at [1318, 234] on img "6" at bounding box center [1319, 240] width 41 height 41
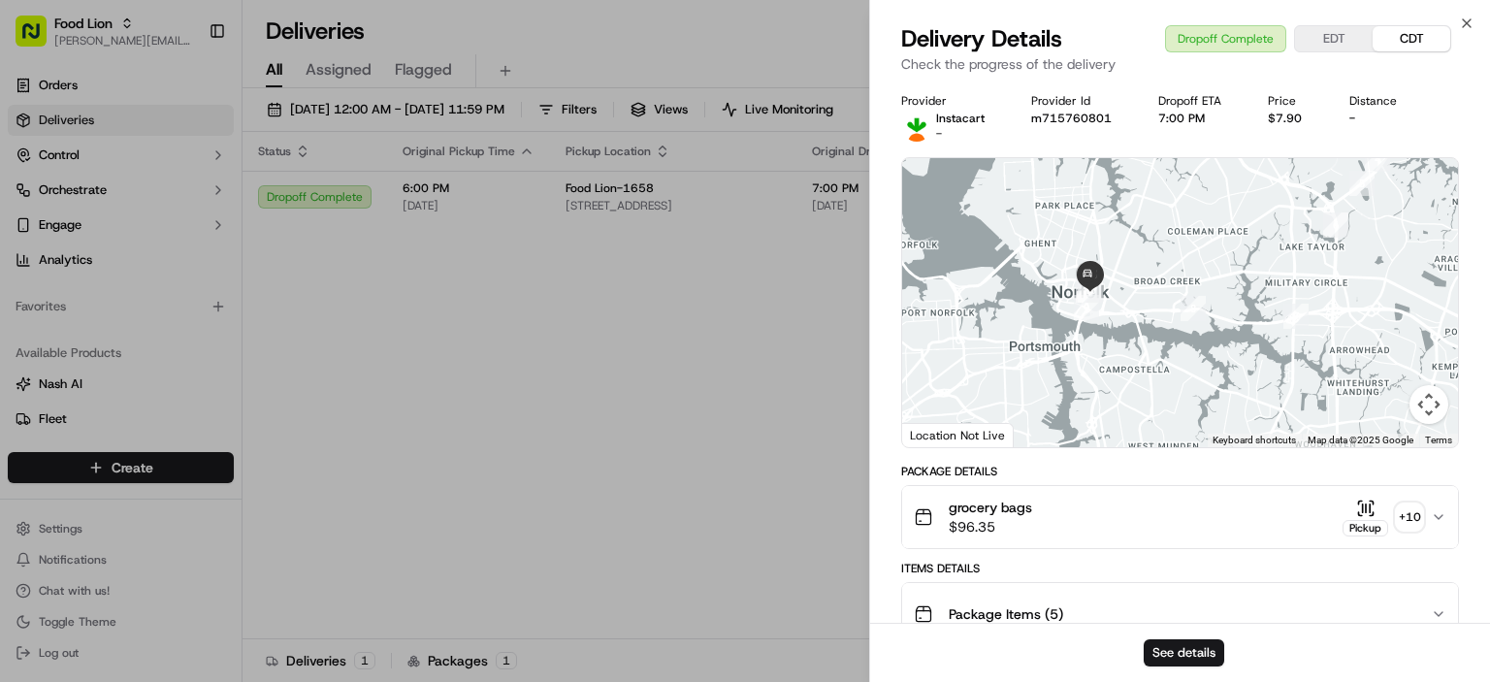
drag, startPoint x: 1164, startPoint y: 298, endPoint x: 1304, endPoint y: 318, distance: 141.2
click at [1304, 321] on div at bounding box center [1180, 302] width 556 height 289
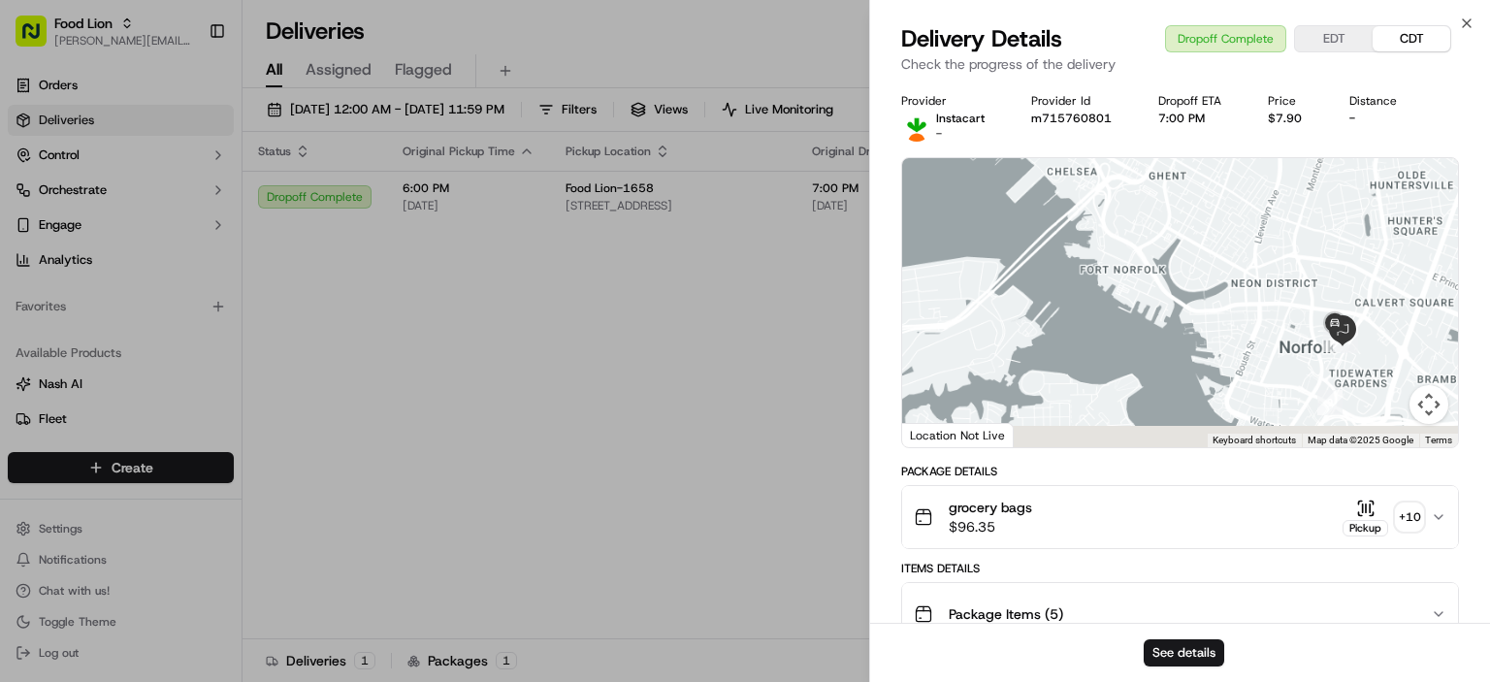
drag, startPoint x: 1226, startPoint y: 302, endPoint x: 1094, endPoint y: 274, distance: 135.9
click at [1017, 257] on div at bounding box center [1180, 302] width 556 height 289
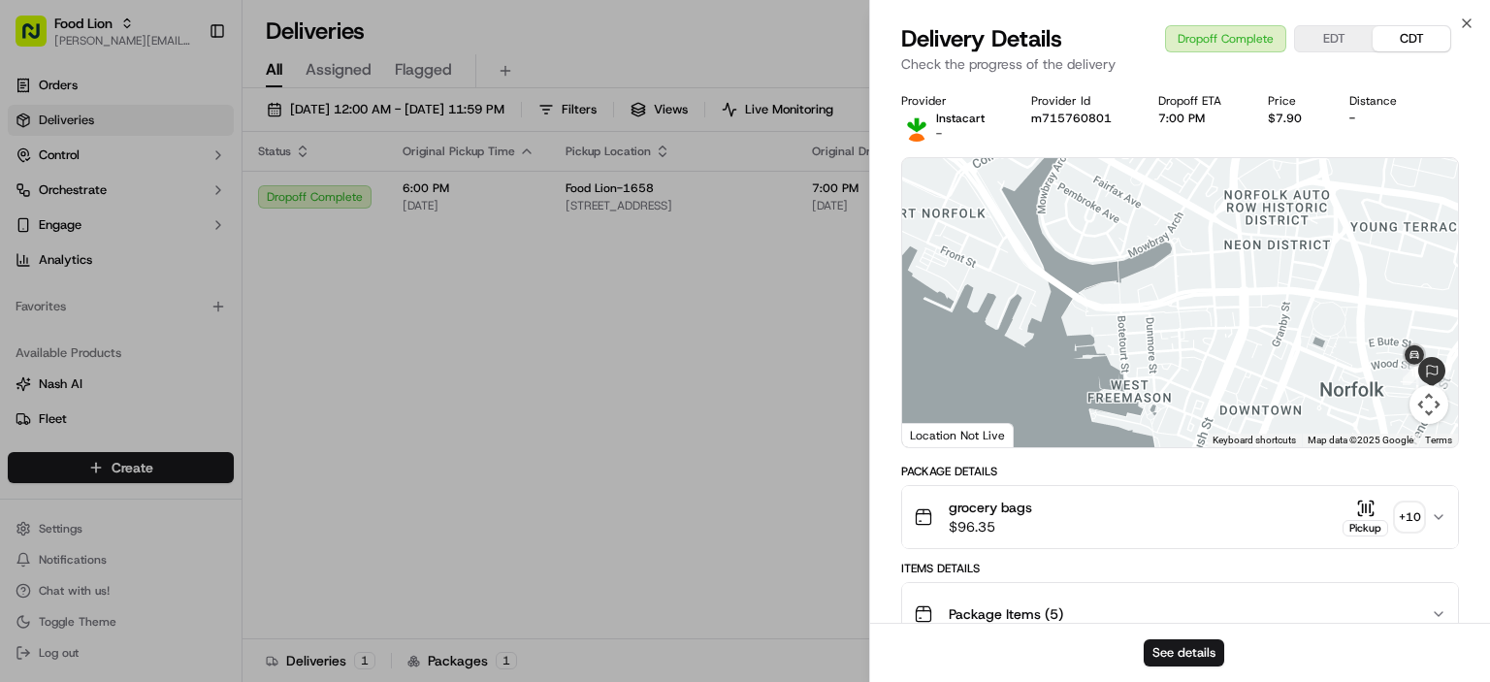
drag, startPoint x: 1168, startPoint y: 275, endPoint x: 1043, endPoint y: 242, distance: 129.4
click at [1040, 240] on div at bounding box center [1180, 302] width 556 height 289
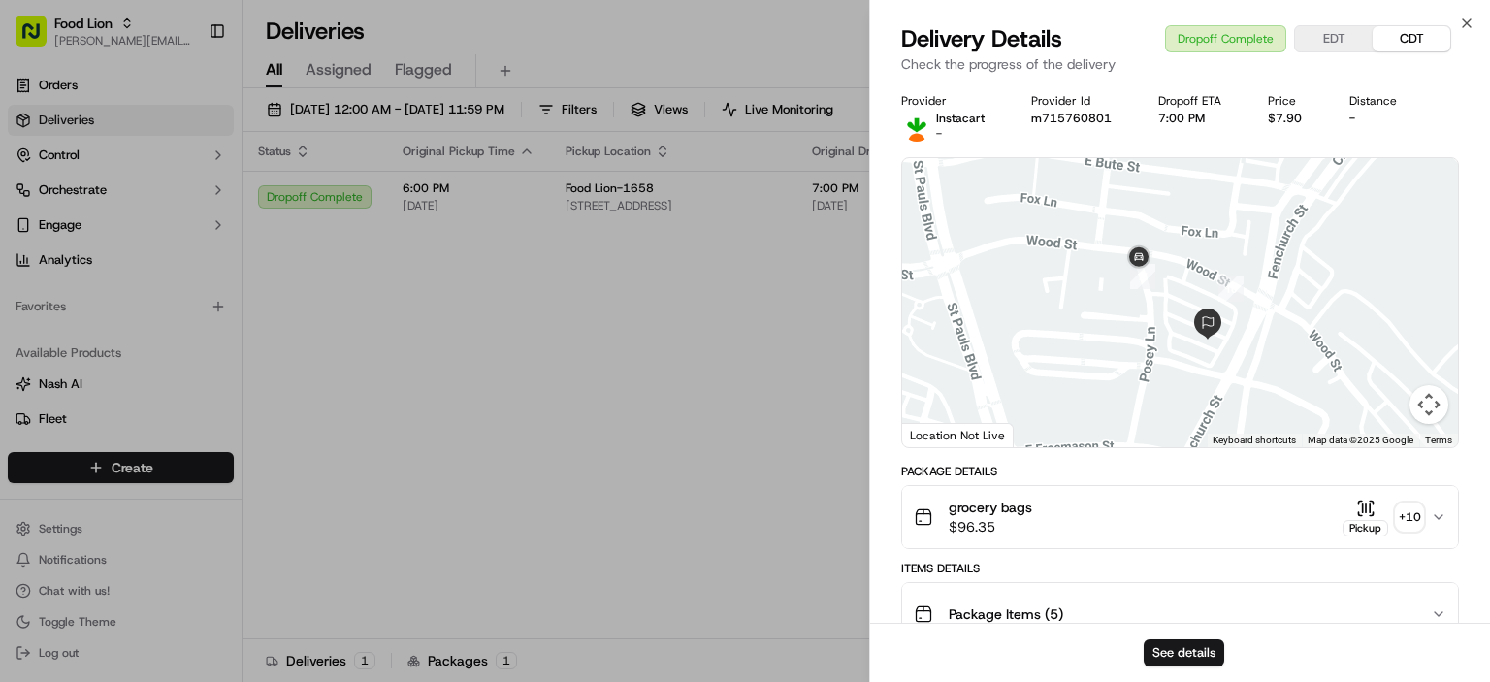
drag, startPoint x: 1106, startPoint y: 278, endPoint x: 1267, endPoint y: 239, distance: 165.9
click at [1272, 236] on div at bounding box center [1180, 302] width 556 height 289
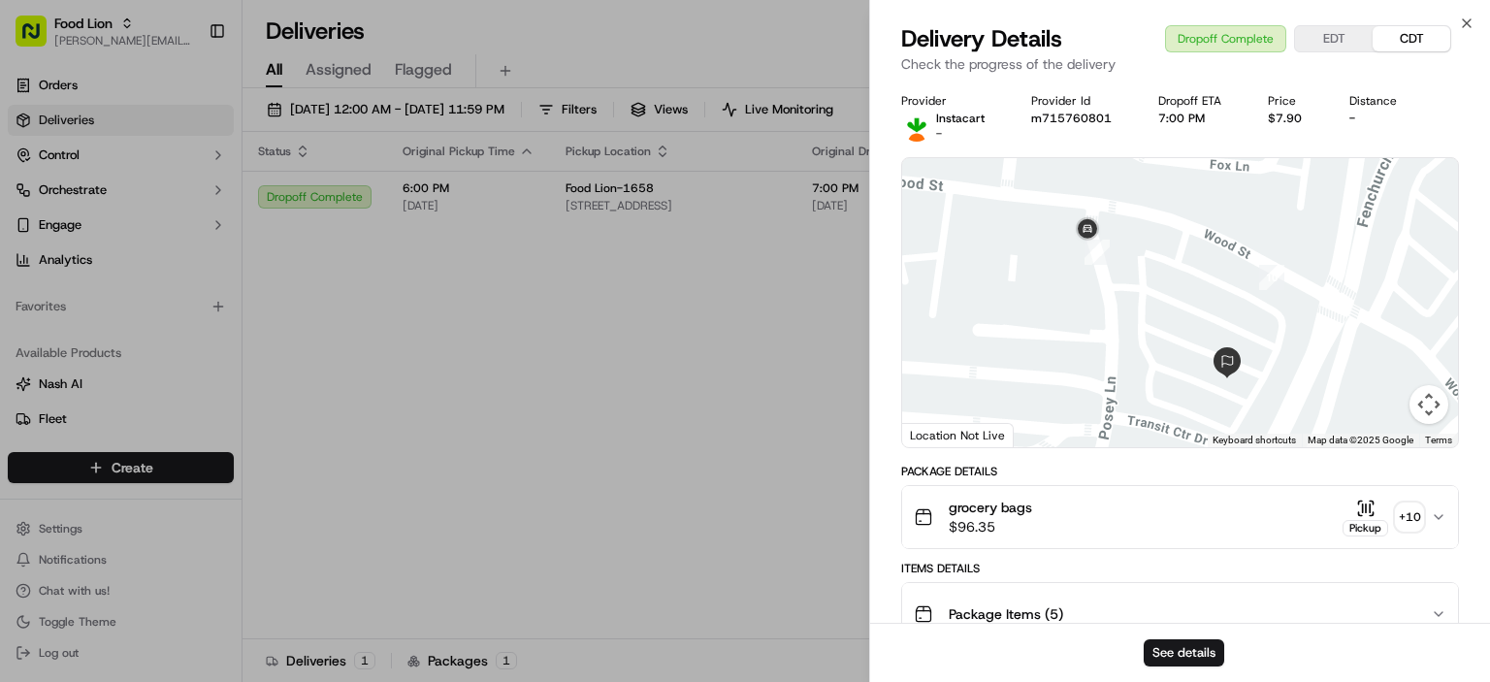
drag, startPoint x: 1211, startPoint y: 275, endPoint x: 1282, endPoint y: 226, distance: 85.9
click at [1282, 226] on div at bounding box center [1180, 302] width 556 height 289
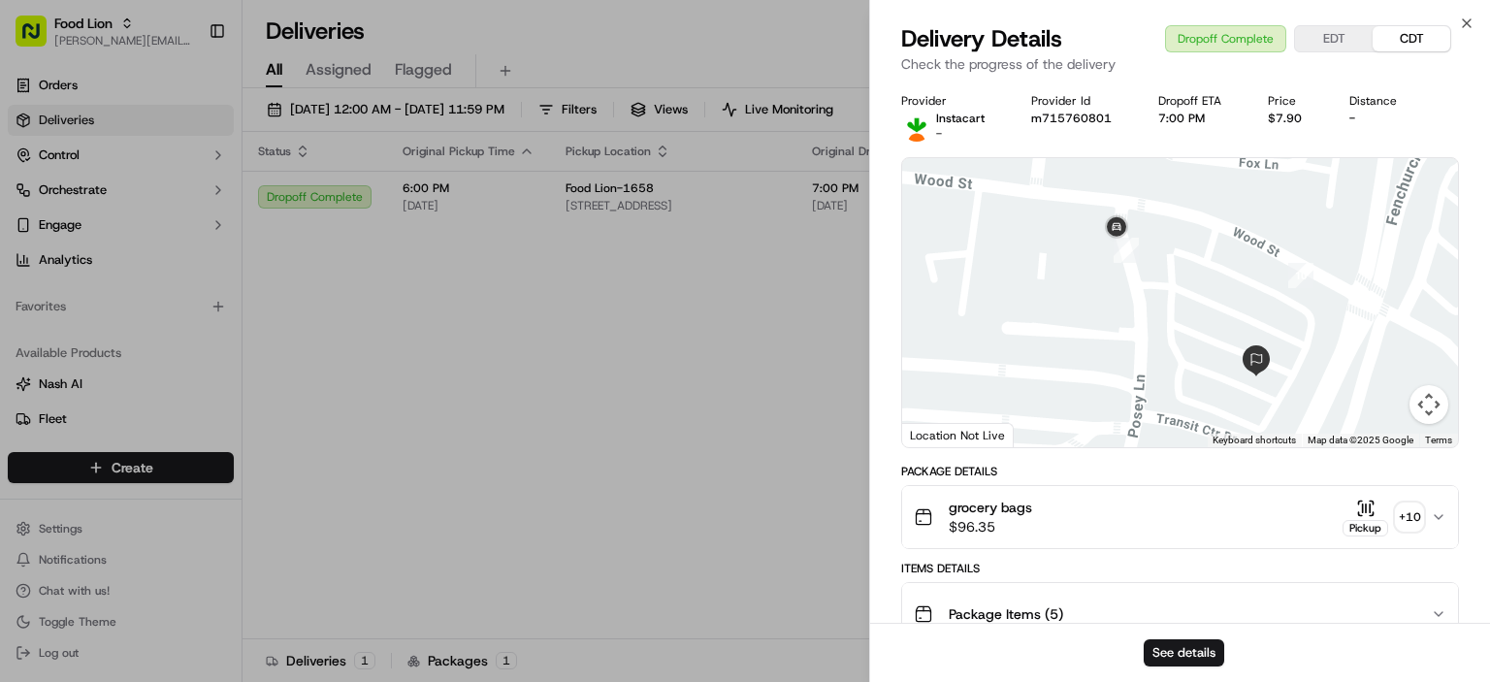
drag, startPoint x: 1229, startPoint y: 290, endPoint x: 1280, endPoint y: 302, distance: 51.8
click at [1278, 303] on div at bounding box center [1180, 302] width 556 height 289
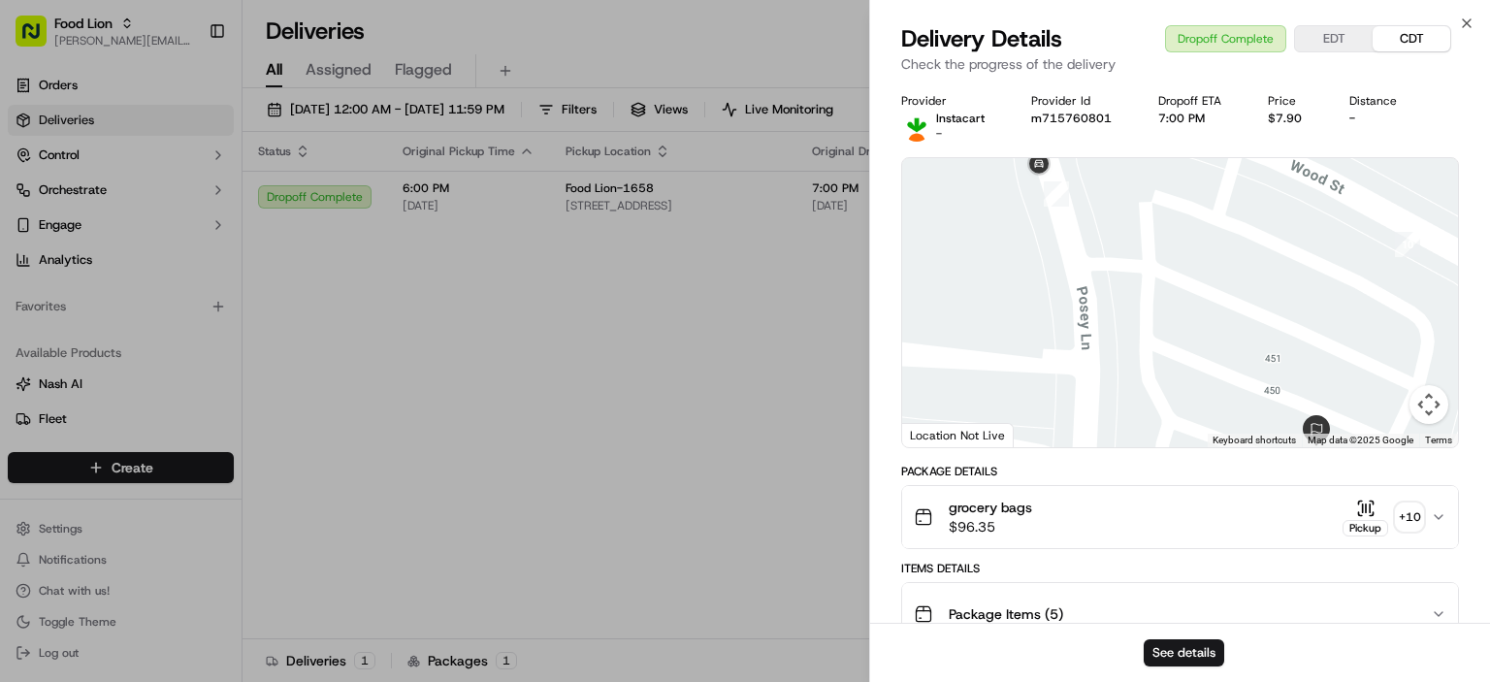
drag, startPoint x: 1211, startPoint y: 278, endPoint x: 1224, endPoint y: 282, distance: 13.5
click at [1224, 282] on div at bounding box center [1180, 302] width 556 height 289
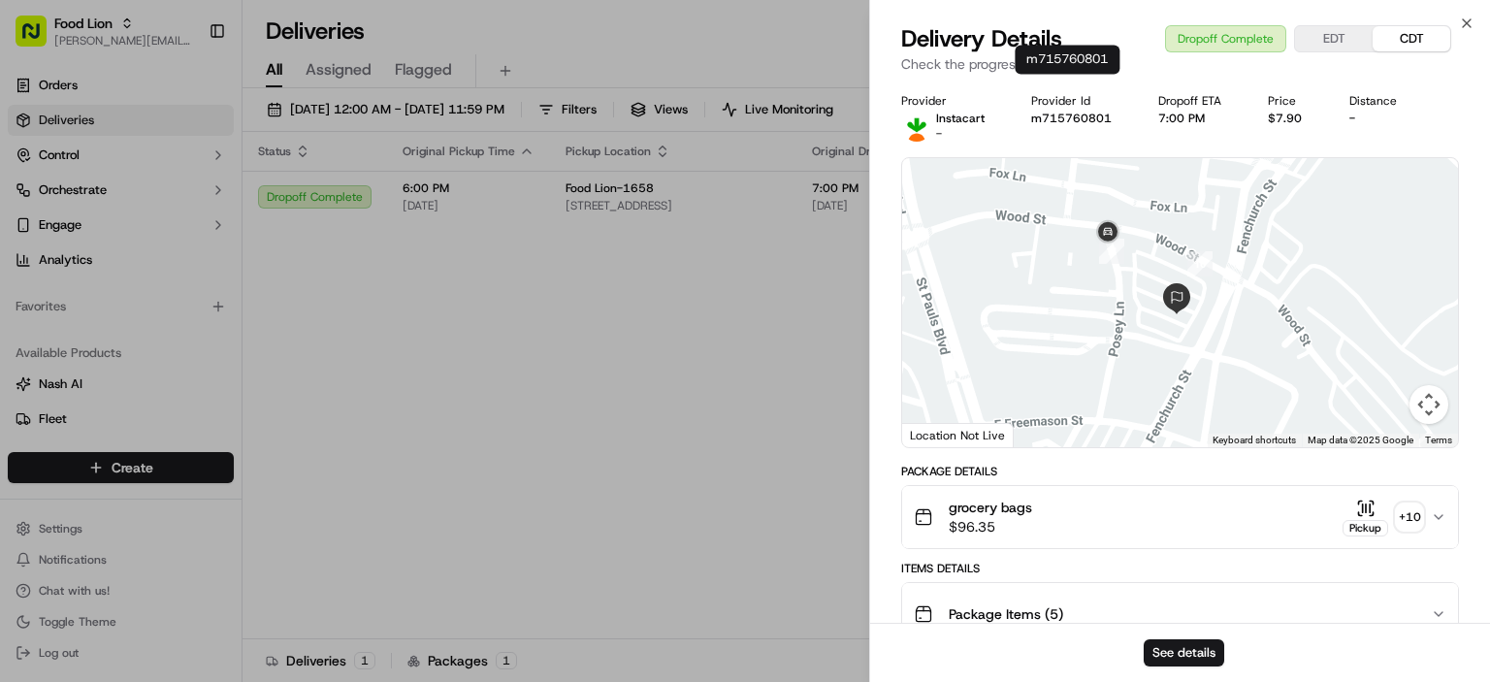
scroll to position [582, 0]
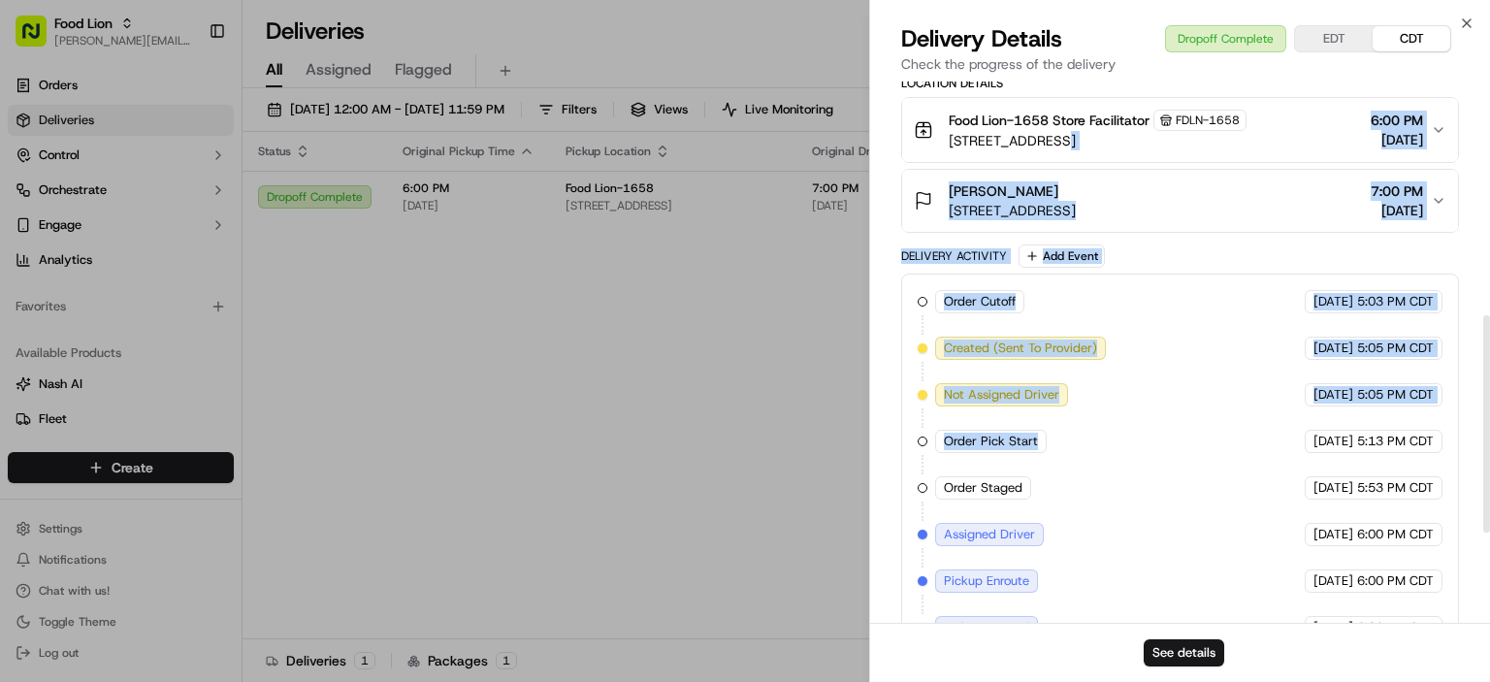
drag, startPoint x: 1080, startPoint y: 272, endPoint x: 1147, endPoint y: 473, distance: 211.7
click at [1148, 477] on div "Package Details grocery bags $96.35 Pickup + 10 Items Details Package Items ( 5…" at bounding box center [1180, 362] width 558 height 961
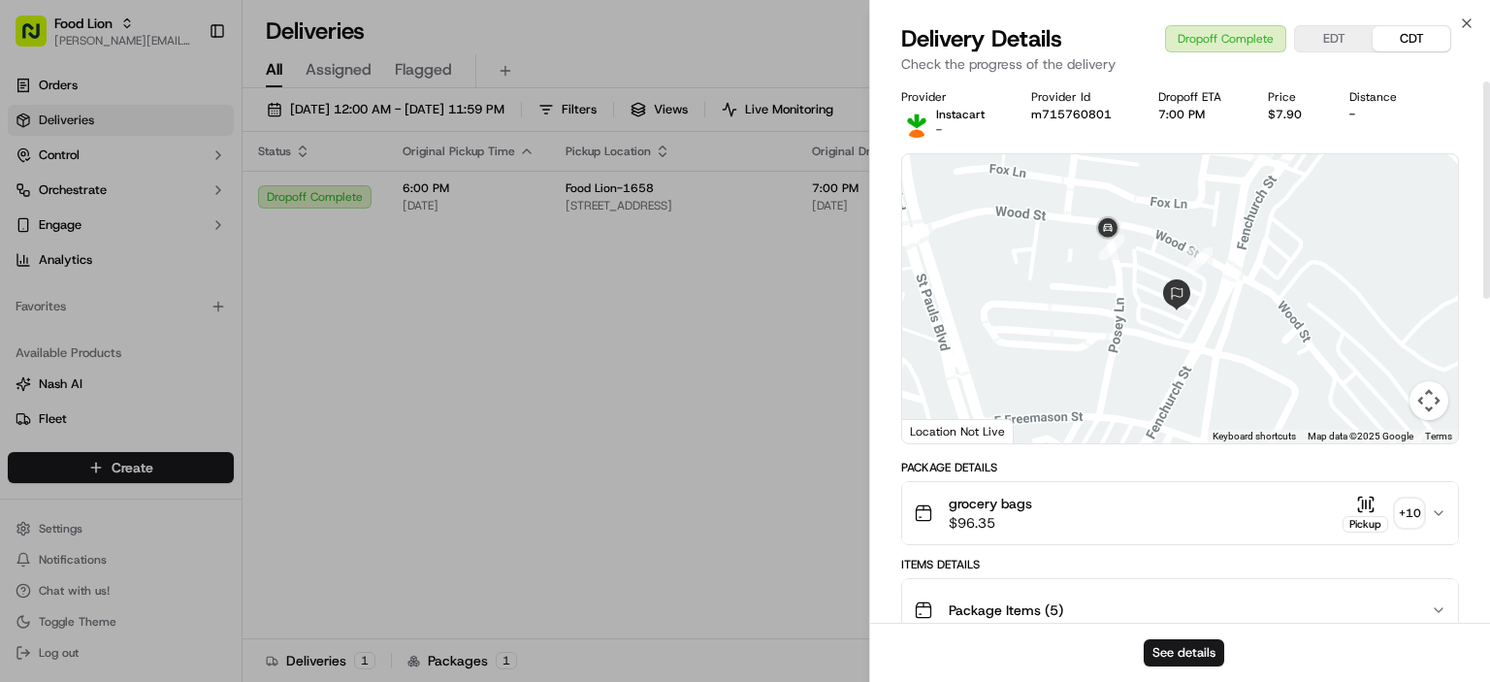
scroll to position [0, 0]
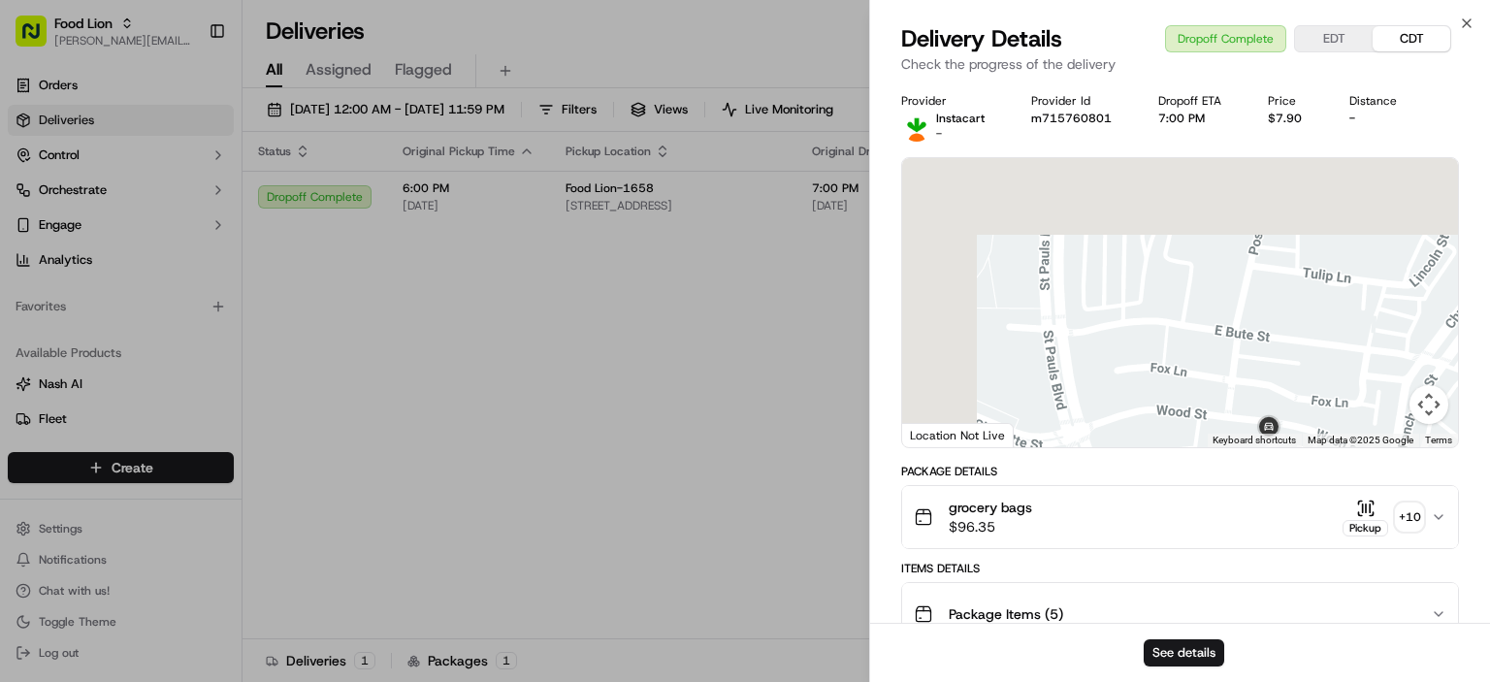
drag, startPoint x: 1116, startPoint y: 408, endPoint x: 1192, endPoint y: 576, distance: 184.1
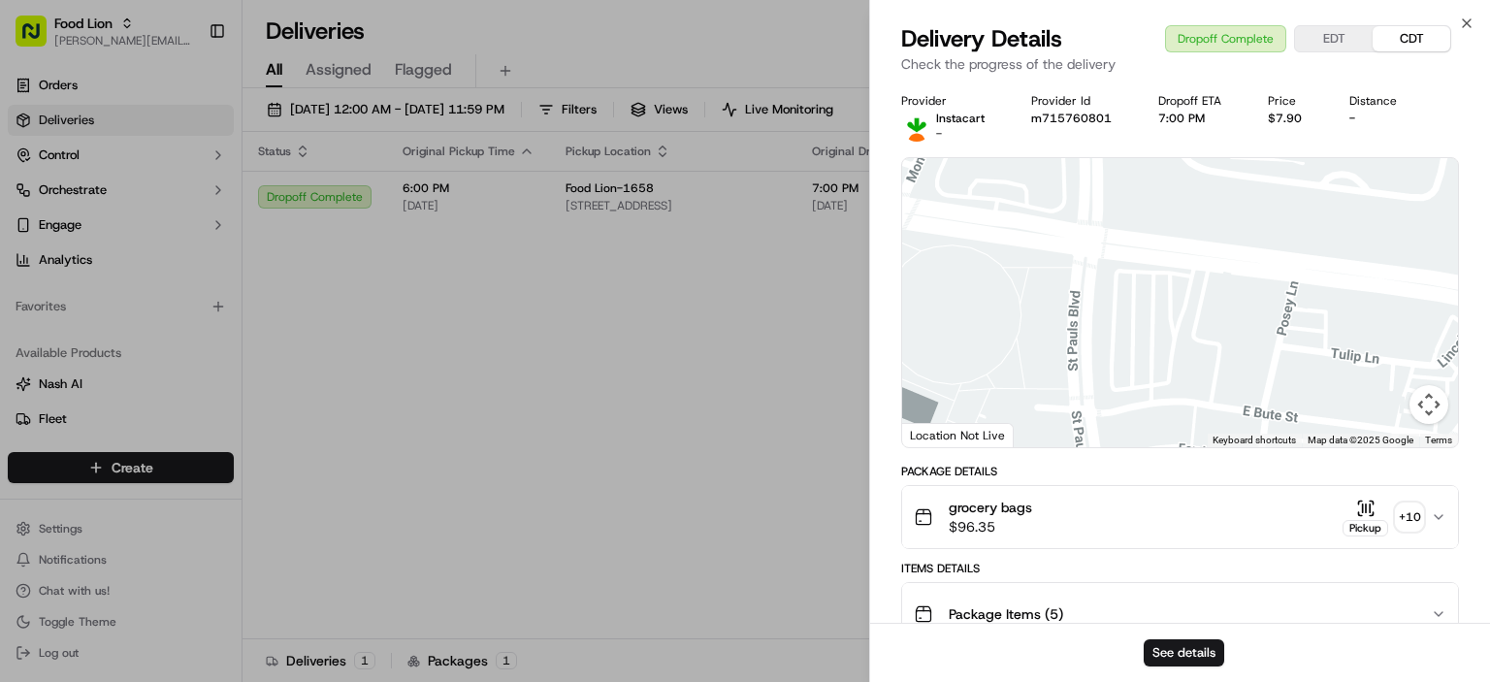
click at [1145, 519] on div "grocery bags $96.35 Pickup + 10" at bounding box center [1172, 517] width 517 height 39
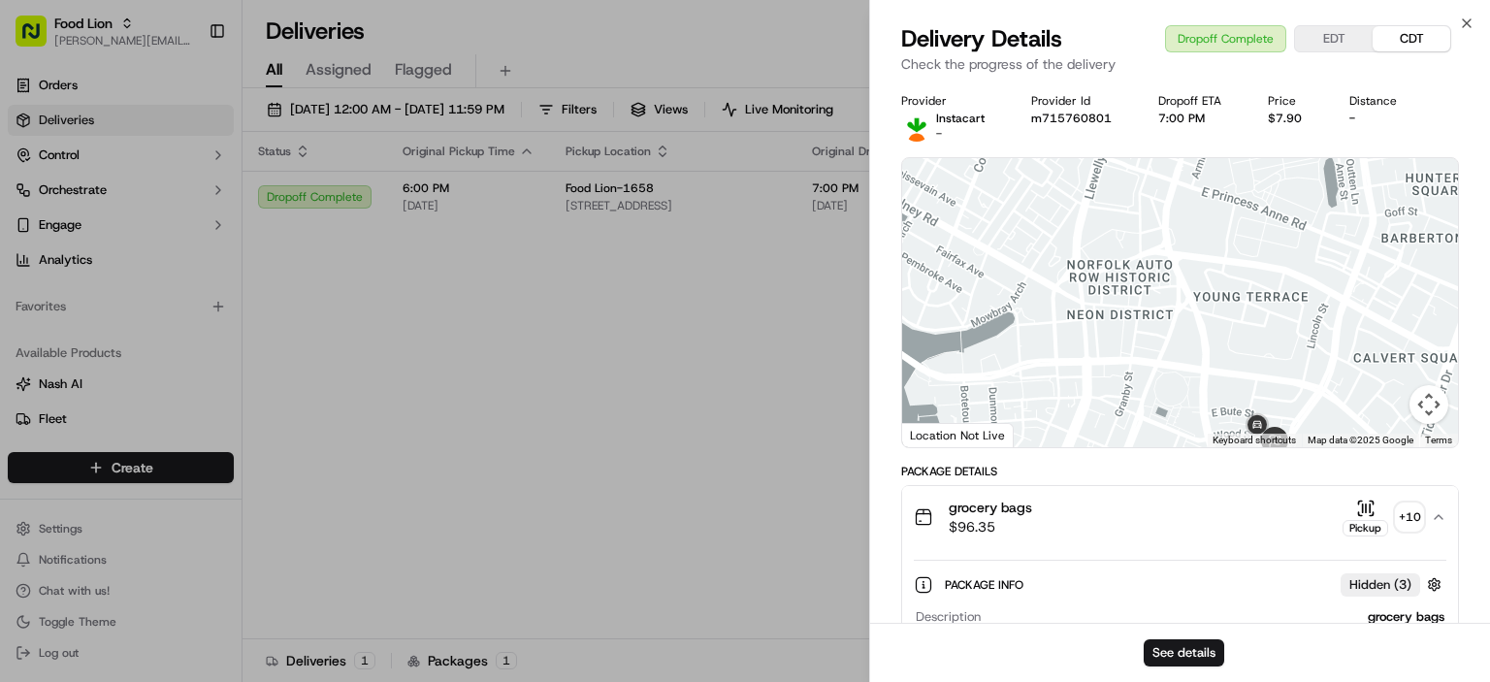
click at [1379, 514] on div "Pickup" at bounding box center [1366, 518] width 46 height 38
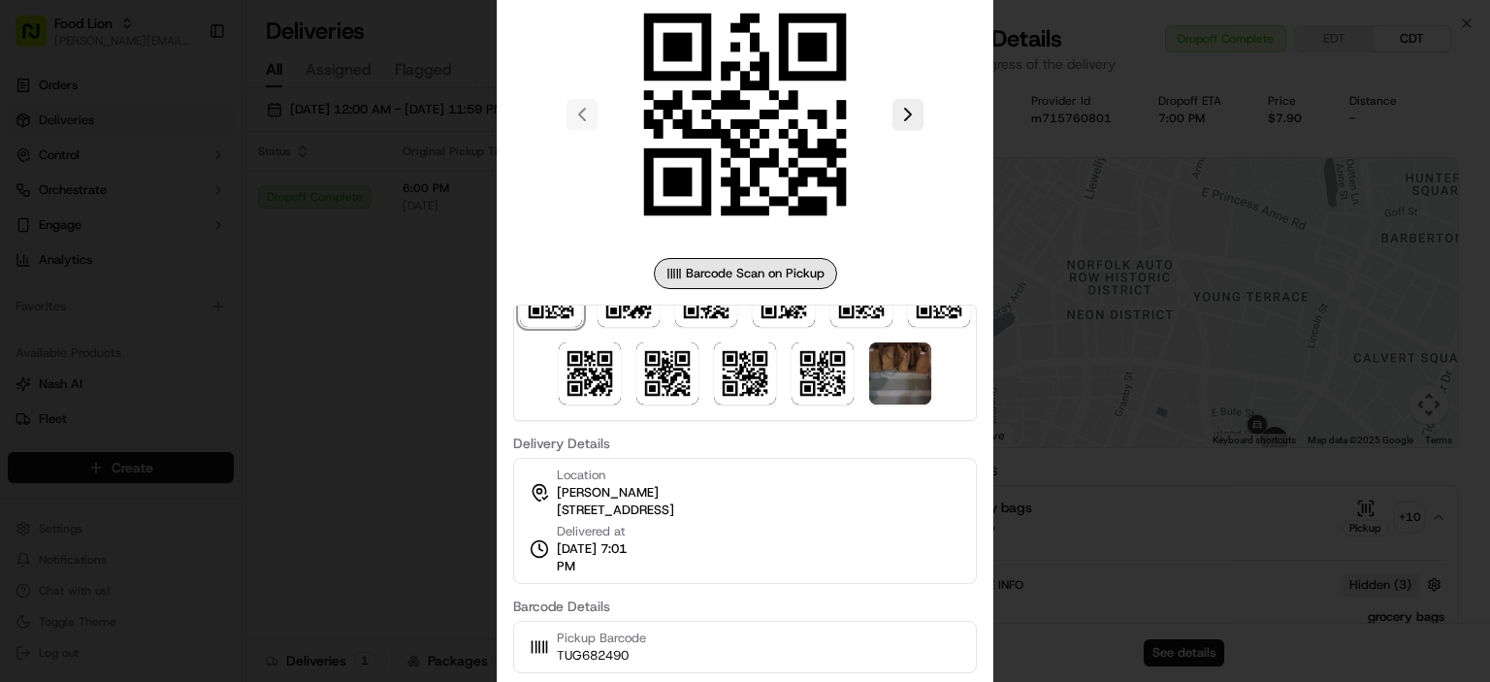
scroll to position [133, 0]
click at [869, 369] on img at bounding box center [900, 374] width 62 height 62
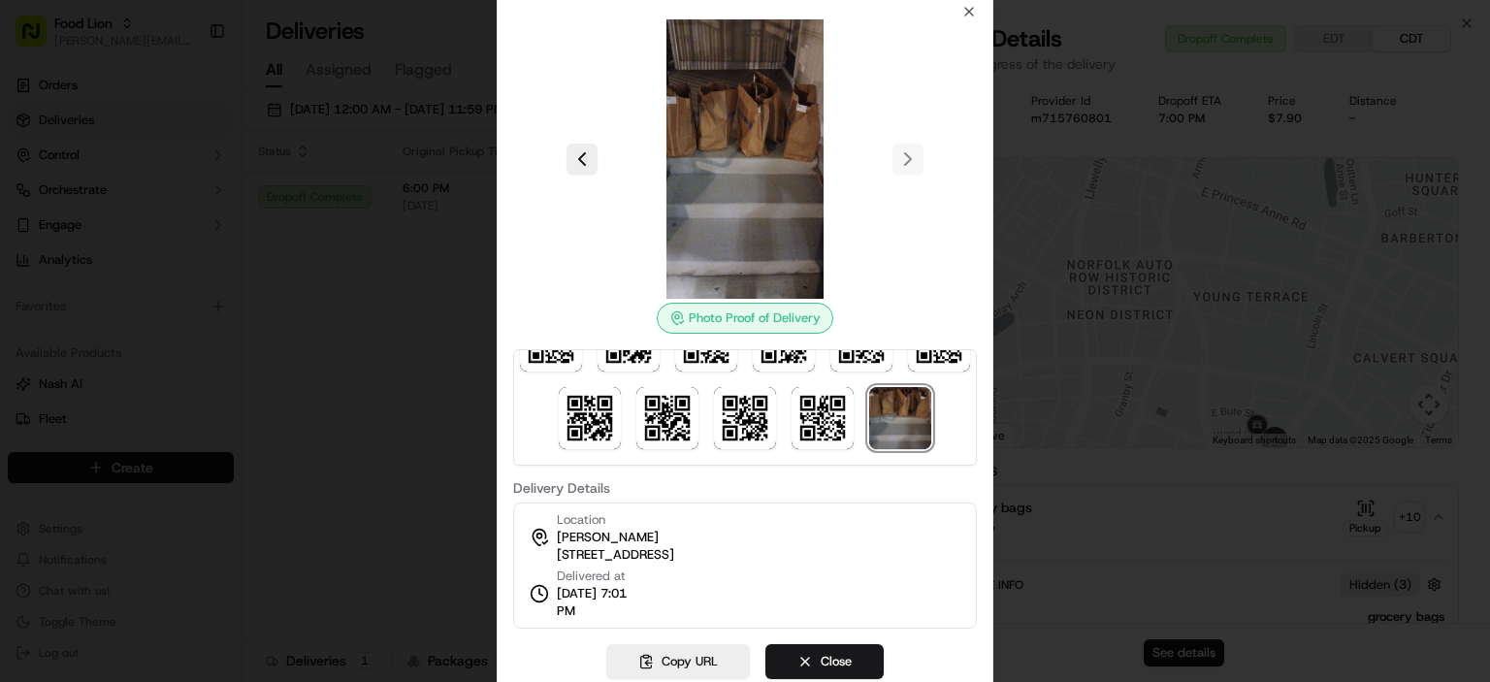
click at [744, 126] on img at bounding box center [744, 158] width 279 height 279
drag, startPoint x: 767, startPoint y: 305, endPoint x: 776, endPoint y: 311, distance: 11.8
click at [767, 306] on div "Photo Proof of Delivery" at bounding box center [745, 318] width 177 height 31
click at [780, 313] on div "Photo Proof of Delivery" at bounding box center [745, 318] width 177 height 31
click at [869, 423] on img at bounding box center [900, 418] width 62 height 62
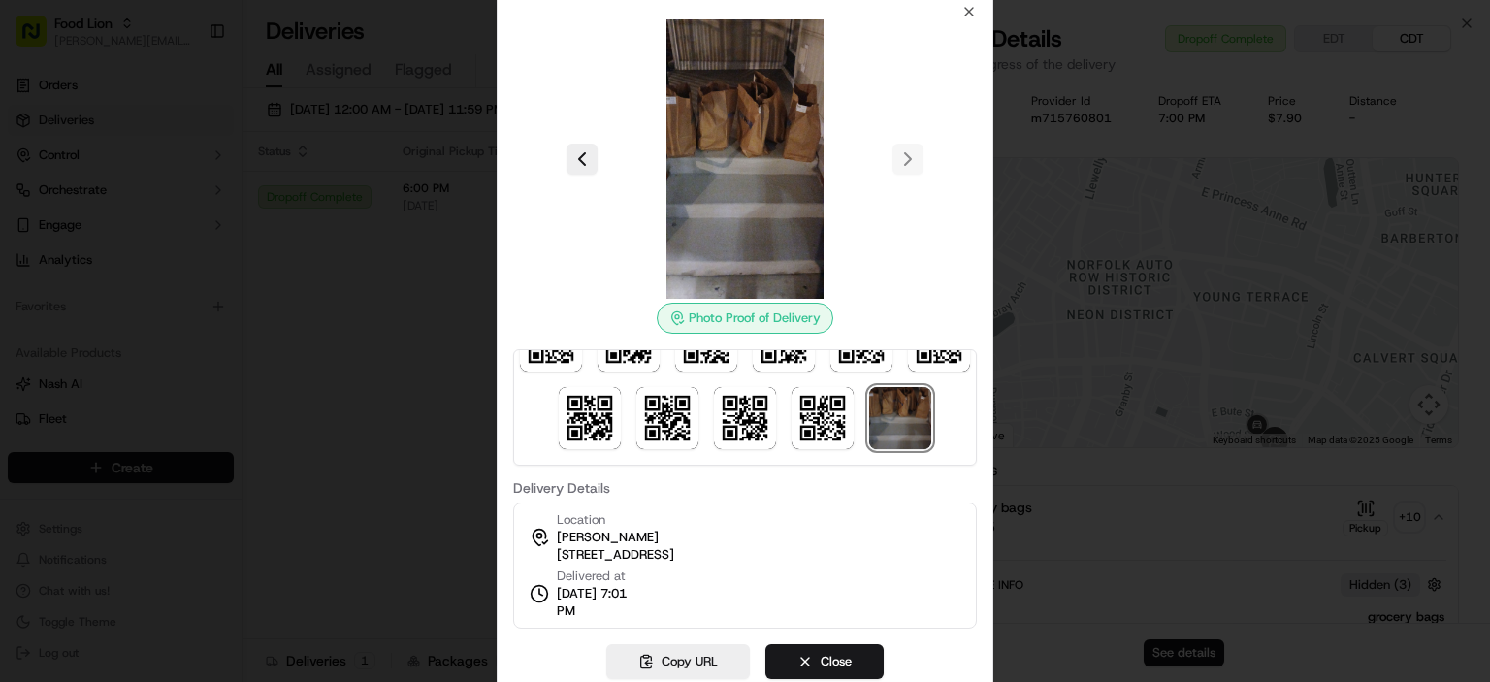
click at [869, 421] on img at bounding box center [900, 418] width 62 height 62
